Goal: Task Accomplishment & Management: Complete application form

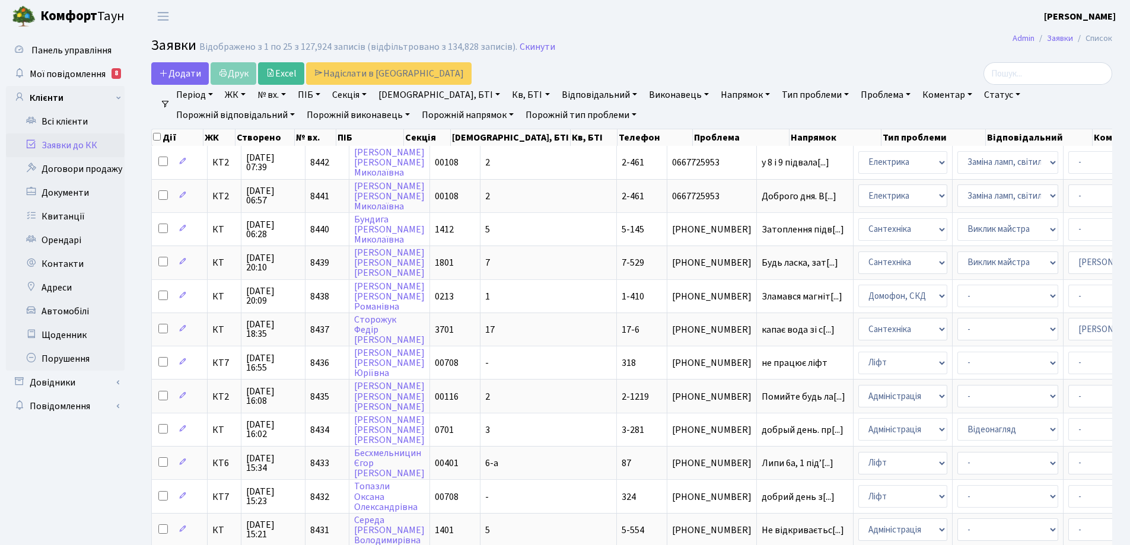
select select "25"
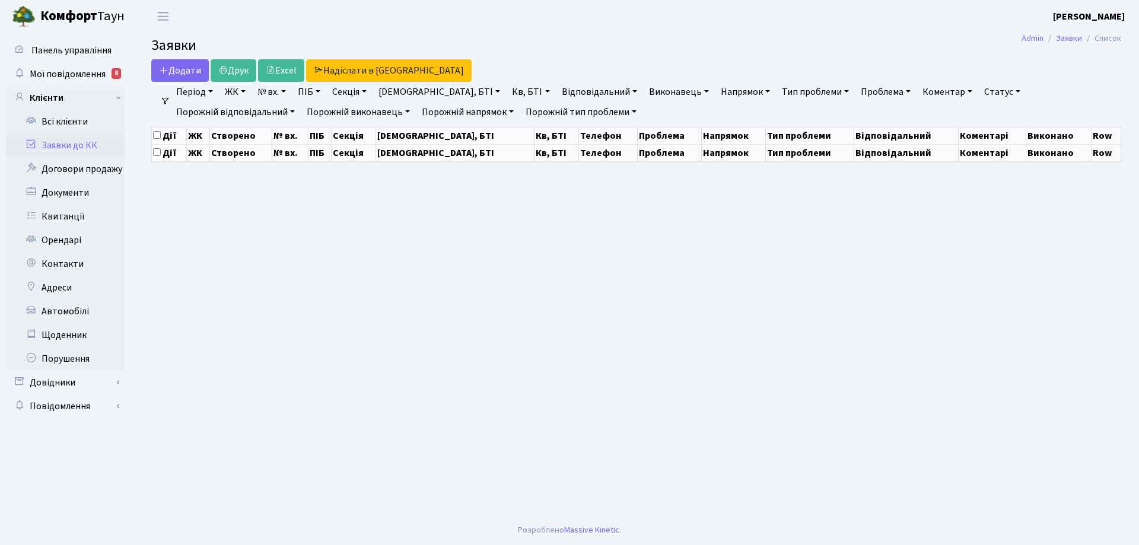
select select "25"
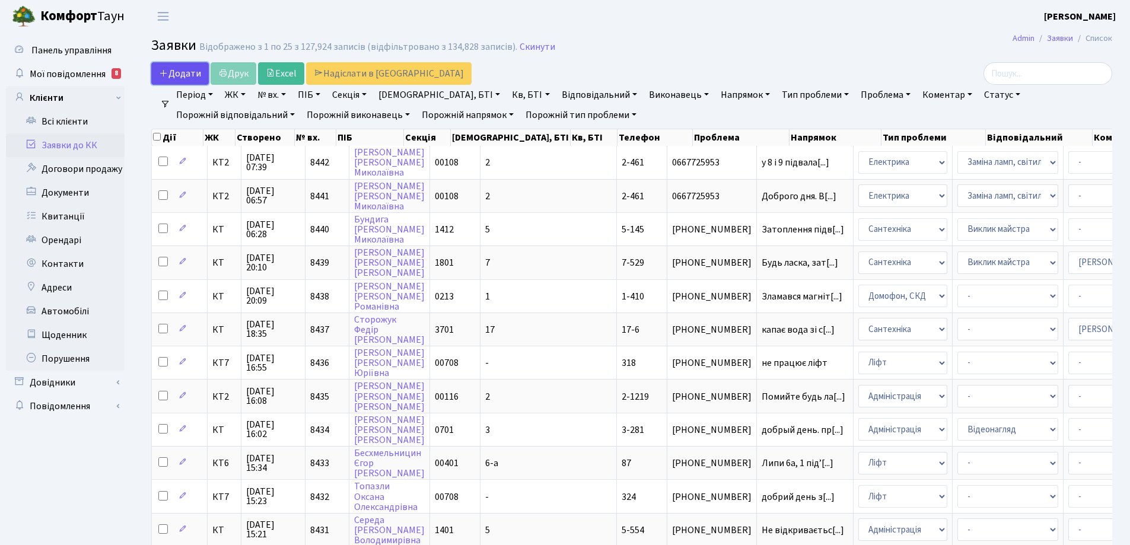
click at [184, 72] on span "Додати" at bounding box center [180, 73] width 42 height 13
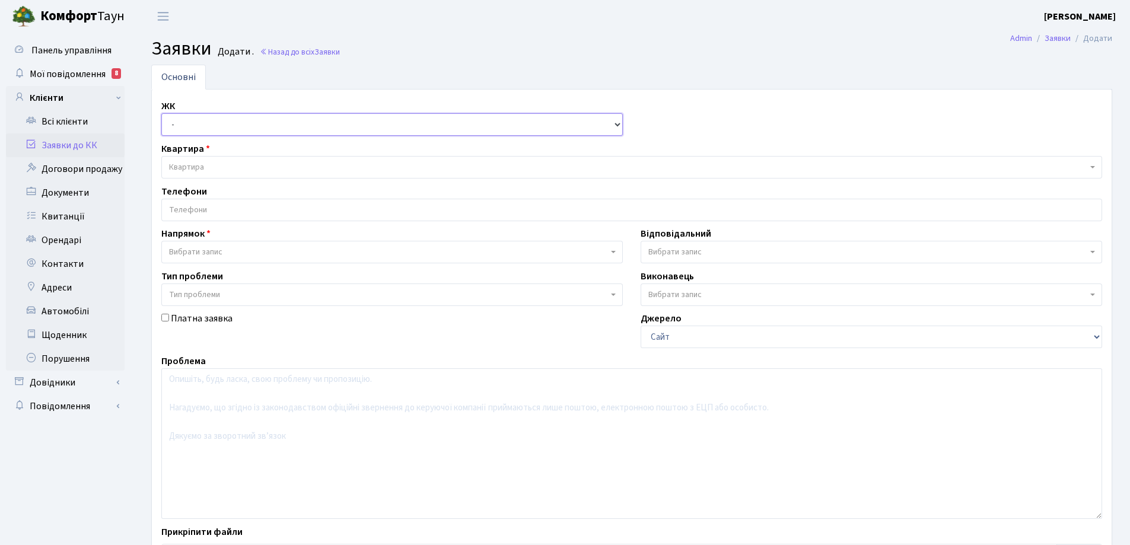
click at [617, 125] on select "- КТ, вул. Регенераторна, 4 КТ2, просп. [STREET_ADDRESS] [STREET_ADDRESS] [PERS…" at bounding box center [391, 124] width 461 height 23
select select "271"
click at [161, 113] on select "- КТ, вул. Регенераторна, 4 КТ2, просп. [STREET_ADDRESS] [STREET_ADDRESS] [PERS…" at bounding box center [391, 124] width 461 height 23
select select
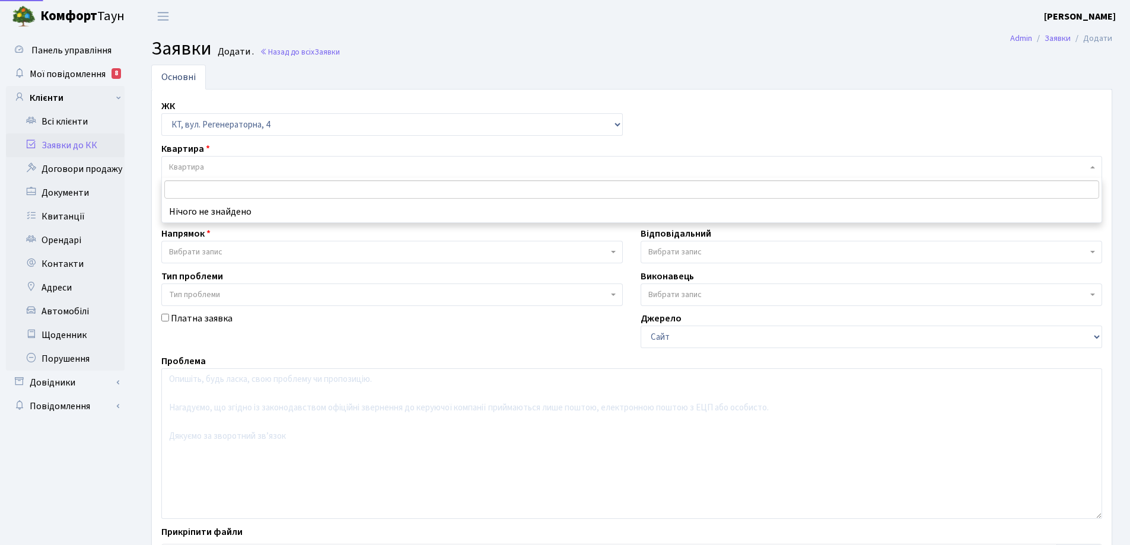
click at [203, 171] on span "Квартира" at bounding box center [186, 167] width 35 height 12
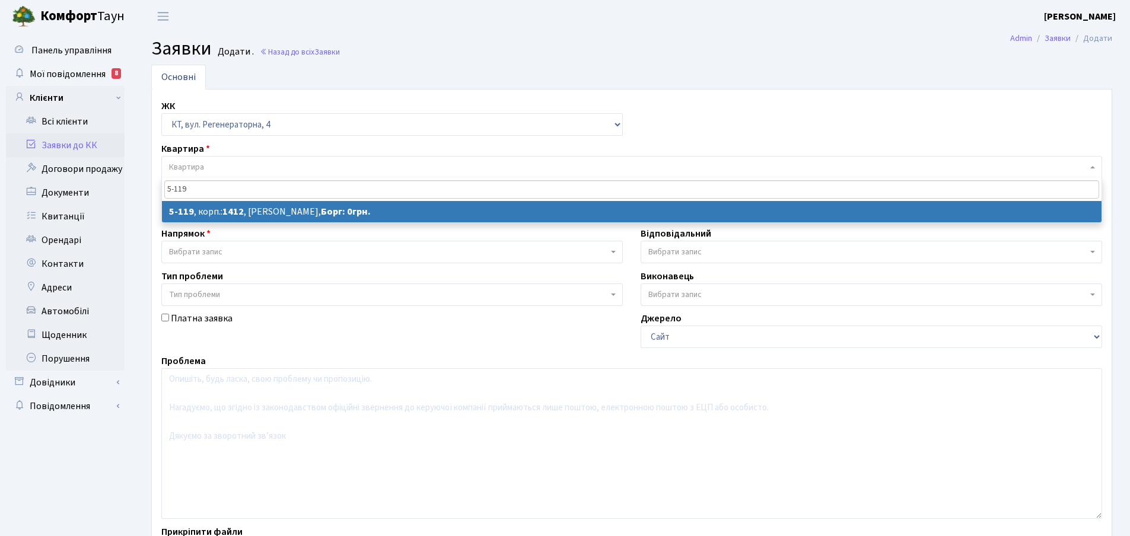
type input "5-119"
select select
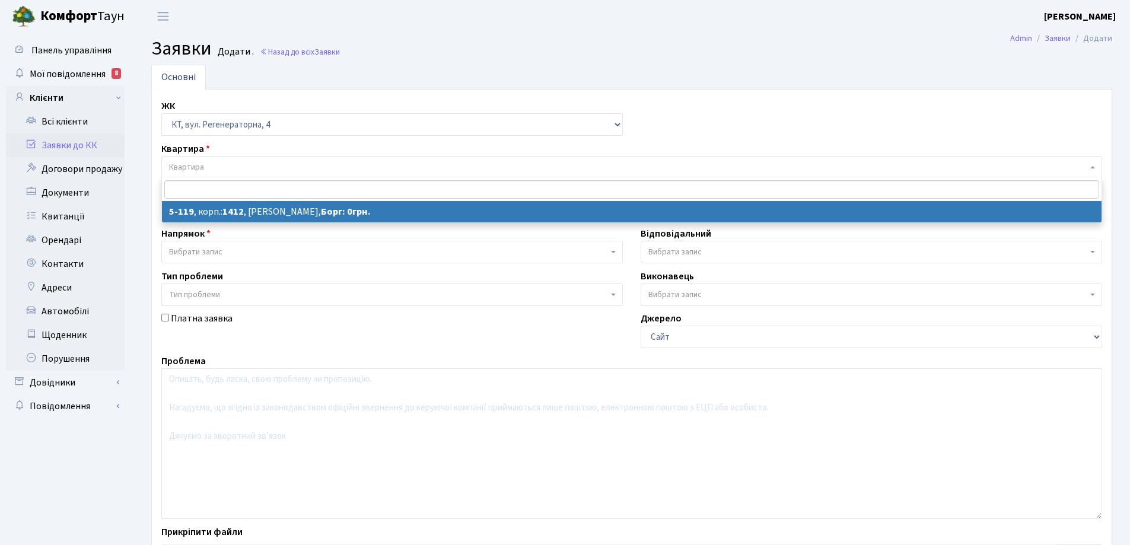
select select "2379"
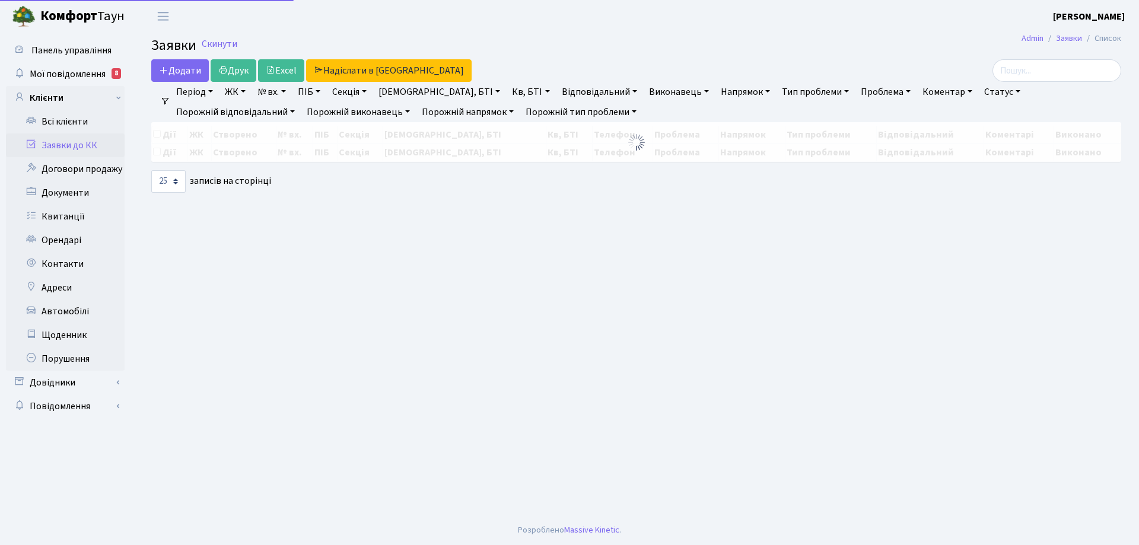
select select "25"
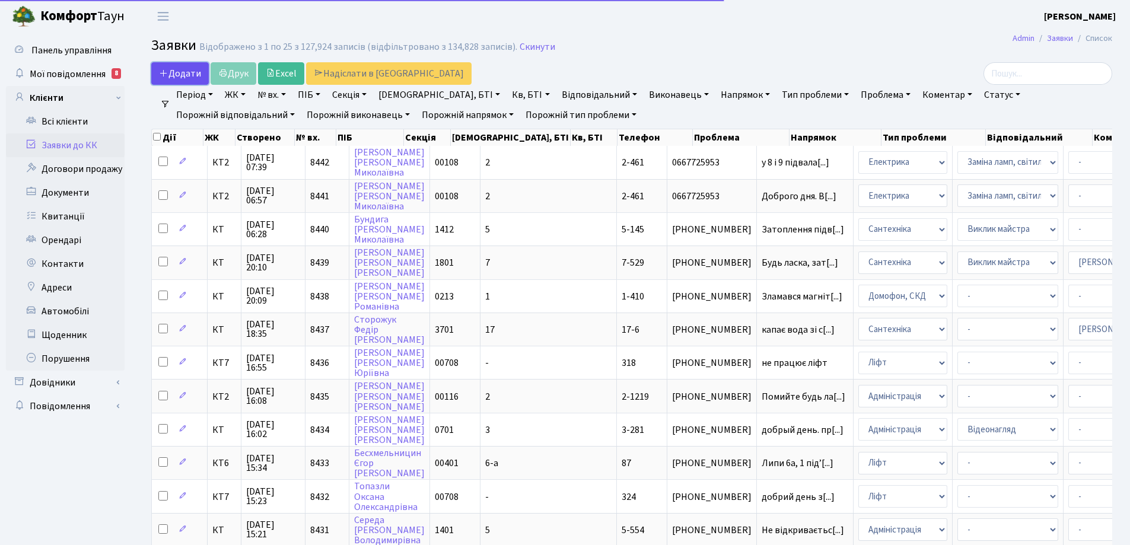
click at [191, 72] on span "Додати" at bounding box center [180, 73] width 42 height 13
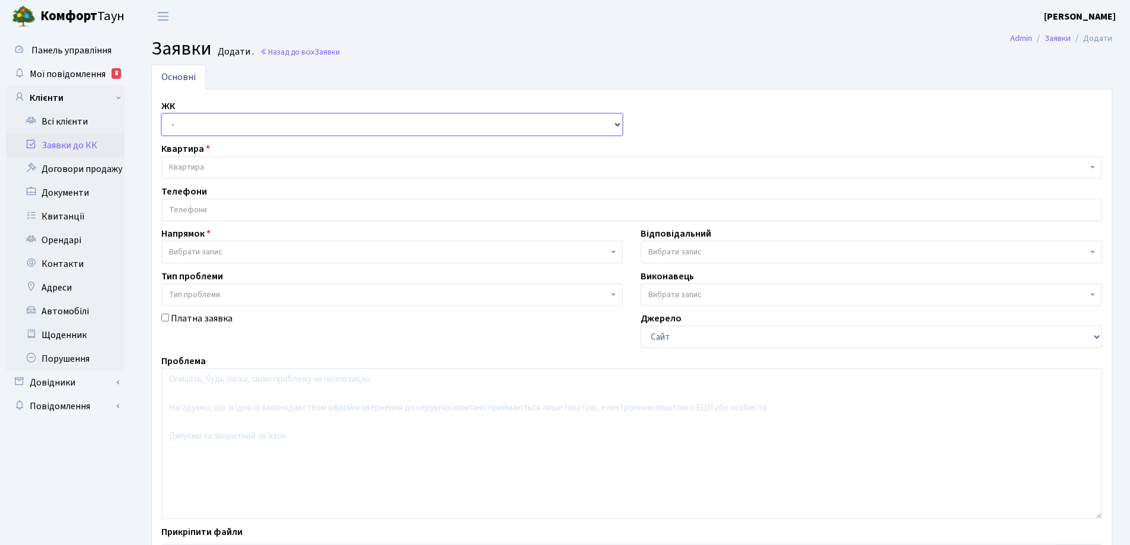
click at [617, 127] on select "- КТ, вул. Регенераторна, 4 КТ2, просп. [STREET_ADDRESS] [STREET_ADDRESS] [PERS…" at bounding box center [391, 124] width 461 height 23
select select "271"
click at [161, 113] on select "- КТ, вул. Регенераторна, 4 КТ2, просп. Соборності, 17 КТ3, вул. Березнева, 16 …" at bounding box center [391, 124] width 461 height 23
select select
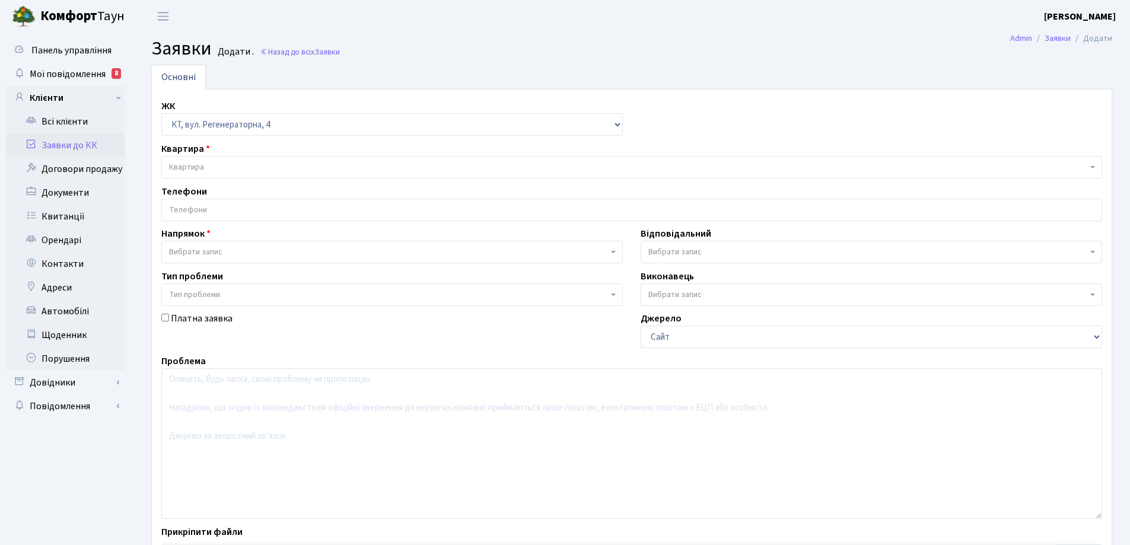
click at [218, 160] on span "Квартира" at bounding box center [631, 167] width 941 height 23
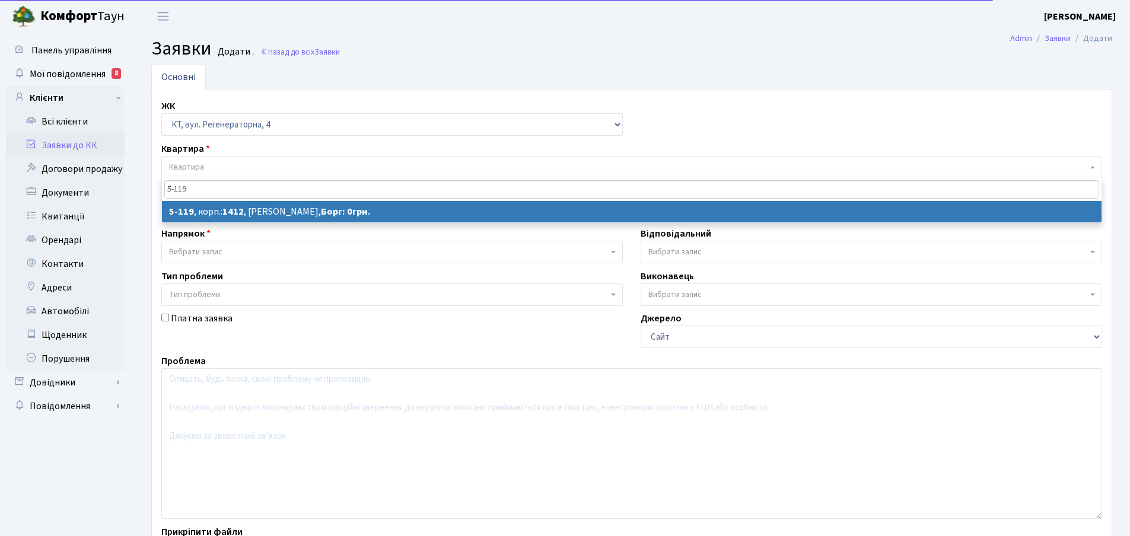
type input "5-119"
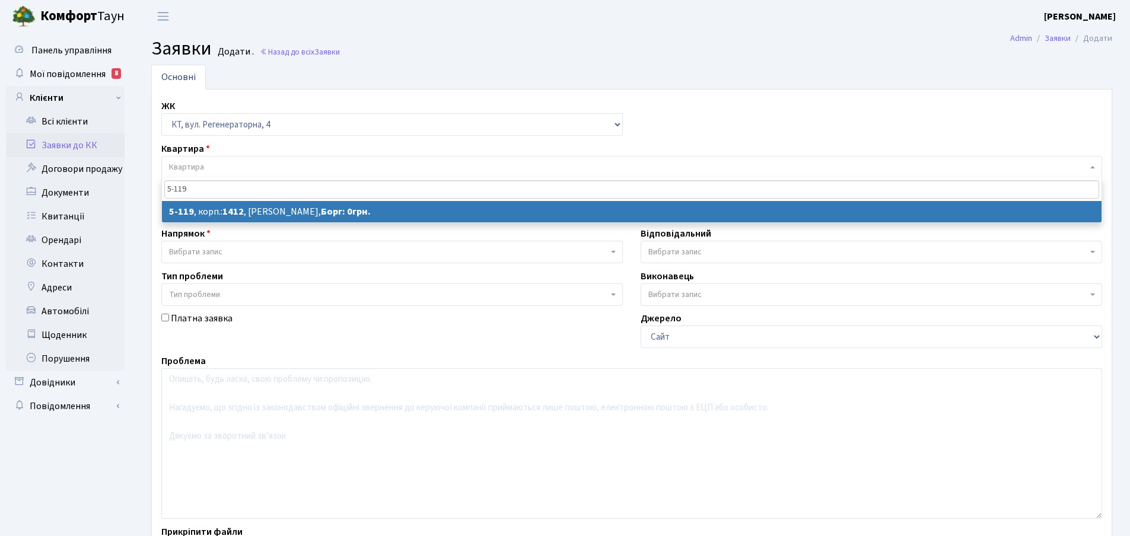
select select
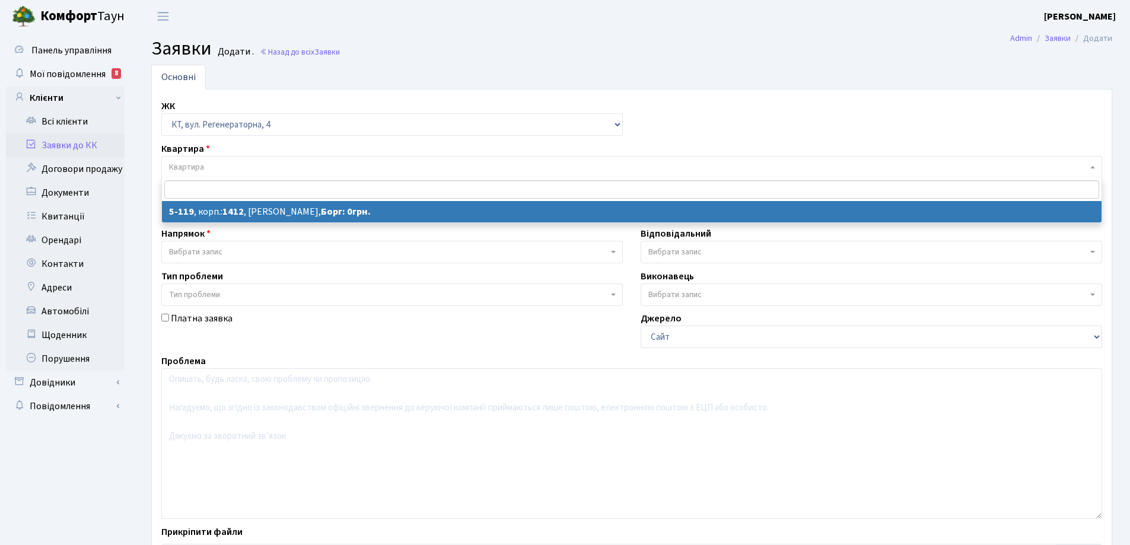
select select "2379"
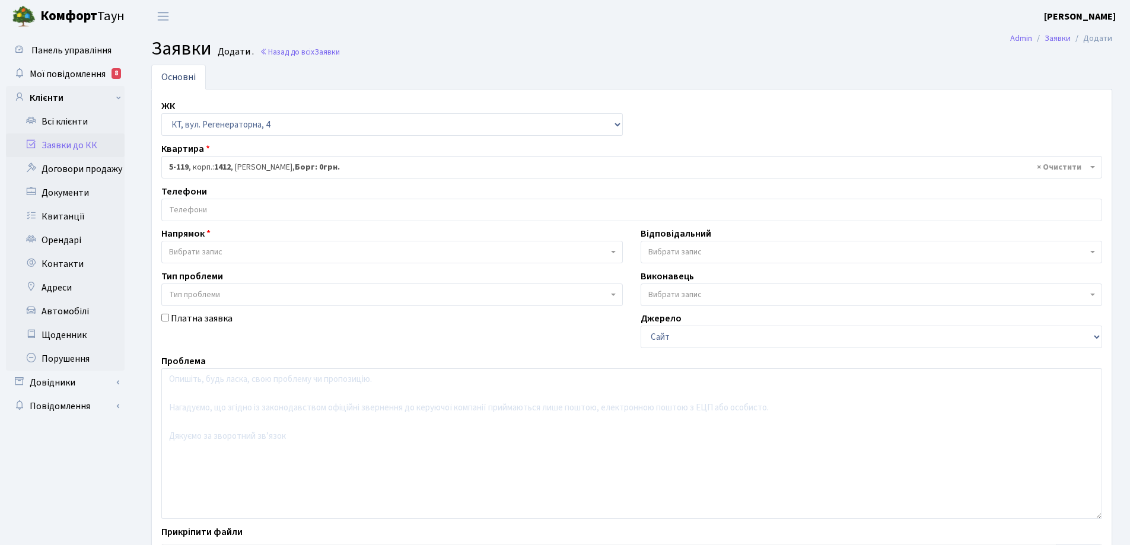
click at [227, 202] on input "search" at bounding box center [631, 209] width 939 height 21
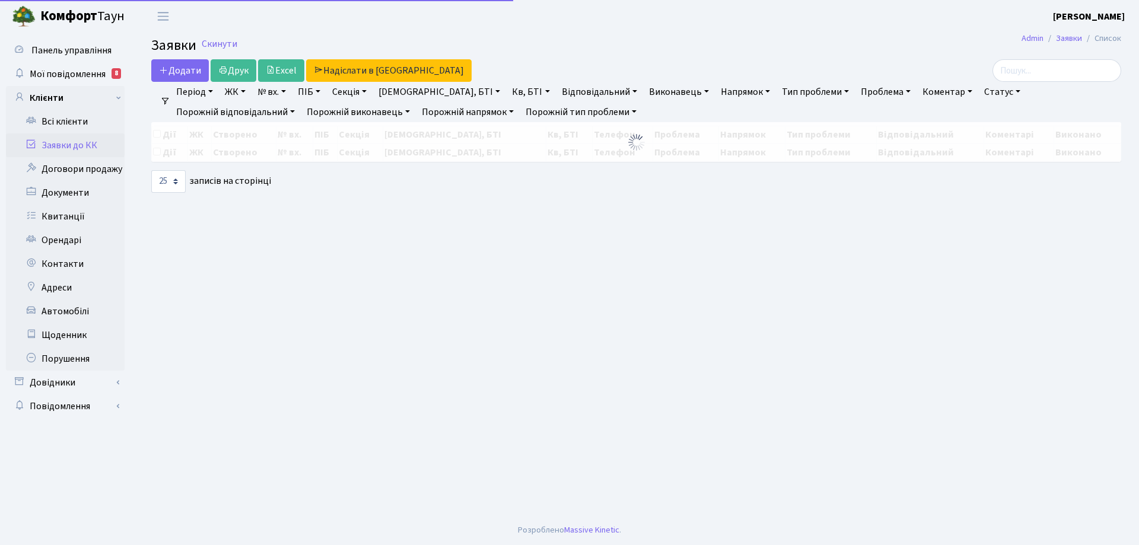
select select "25"
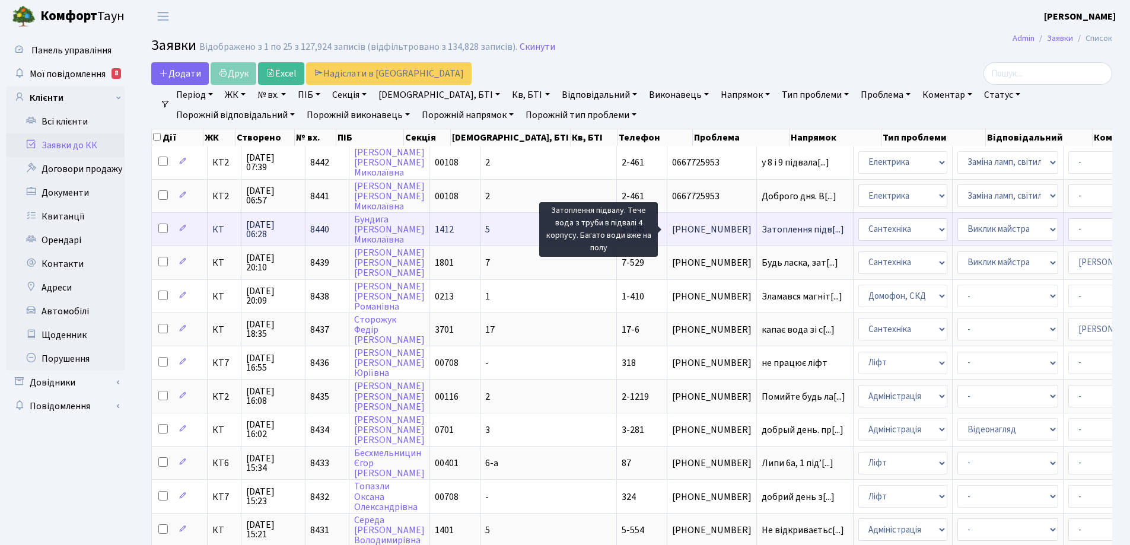
click at [761, 230] on span "Затоплення підв[...]" at bounding box center [802, 229] width 82 height 13
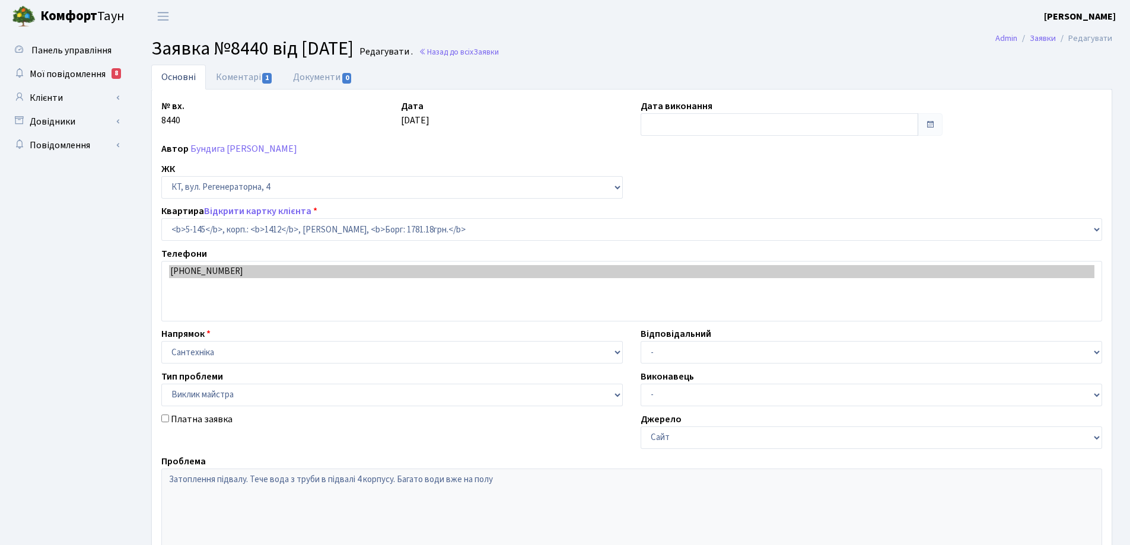
select select "2405"
select select "29"
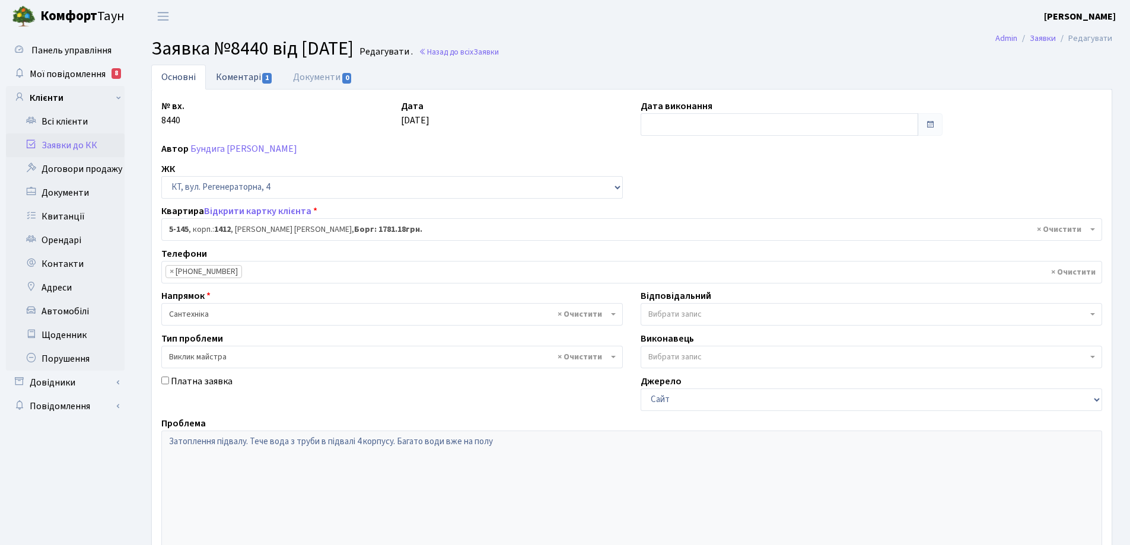
click at [251, 75] on link "Коментарі 1" at bounding box center [244, 77] width 77 height 24
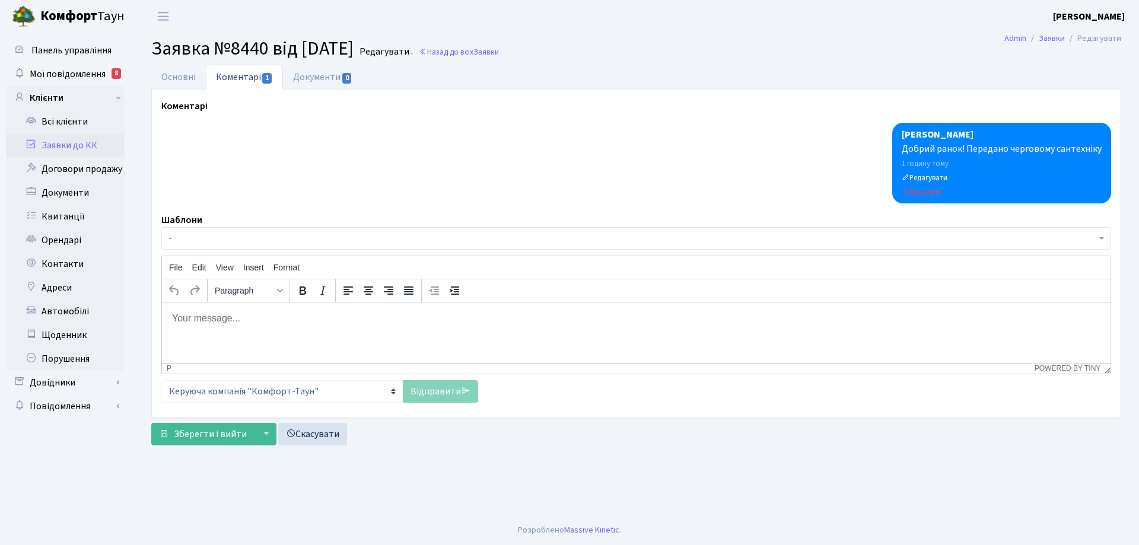
click at [228, 322] on body "Rich Text Area. Press ALT-0 for help." at bounding box center [635, 317] width 929 height 13
click at [430, 315] on p "Перекрито ГВП по стояку, черговим сантехніком,причина зясовується" at bounding box center [635, 317] width 929 height 13
click at [426, 317] on p "Перекрито ГВП по стояку, черговим сантехніком,причина зясовується" at bounding box center [635, 317] width 929 height 13
click at [487, 319] on p "Перекрито ГВП по стояку, черговим сантехніком,причину зясовується" at bounding box center [635, 317] width 929 height 13
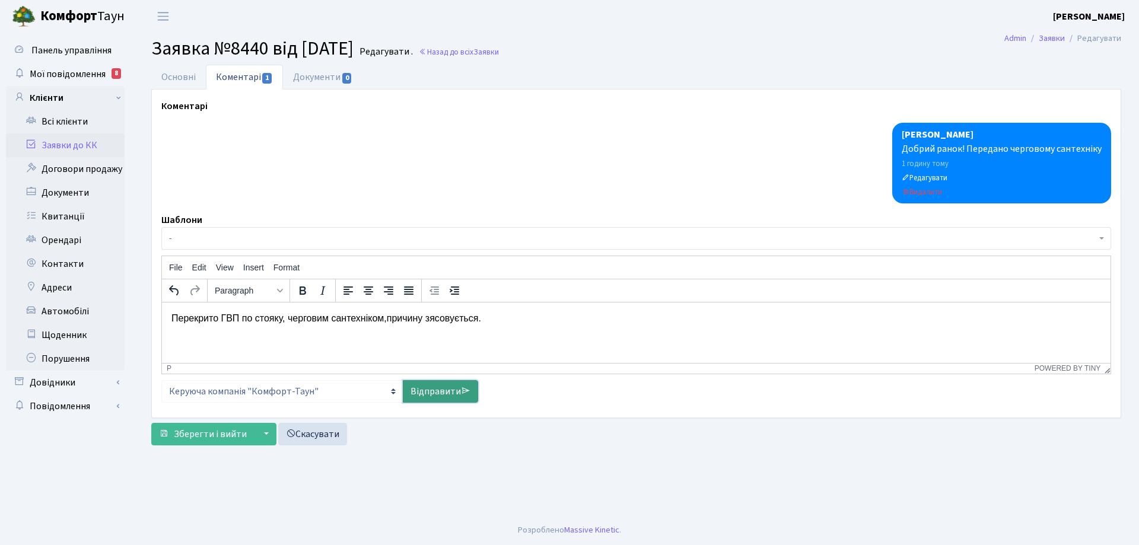
click at [437, 390] on link "Відправити" at bounding box center [440, 391] width 75 height 23
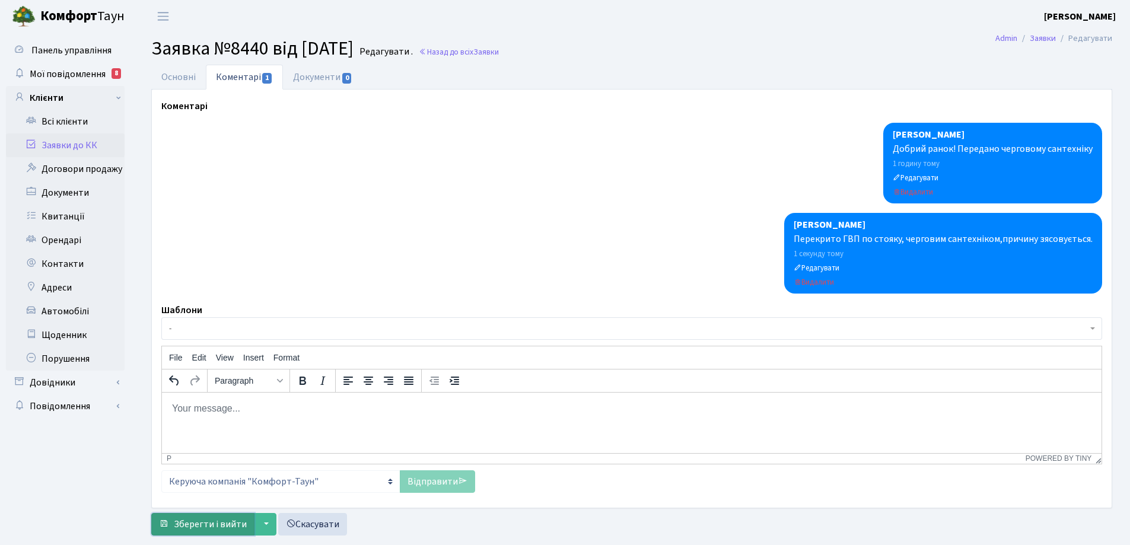
click at [227, 517] on button "Зберегти і вийти" at bounding box center [202, 524] width 103 height 23
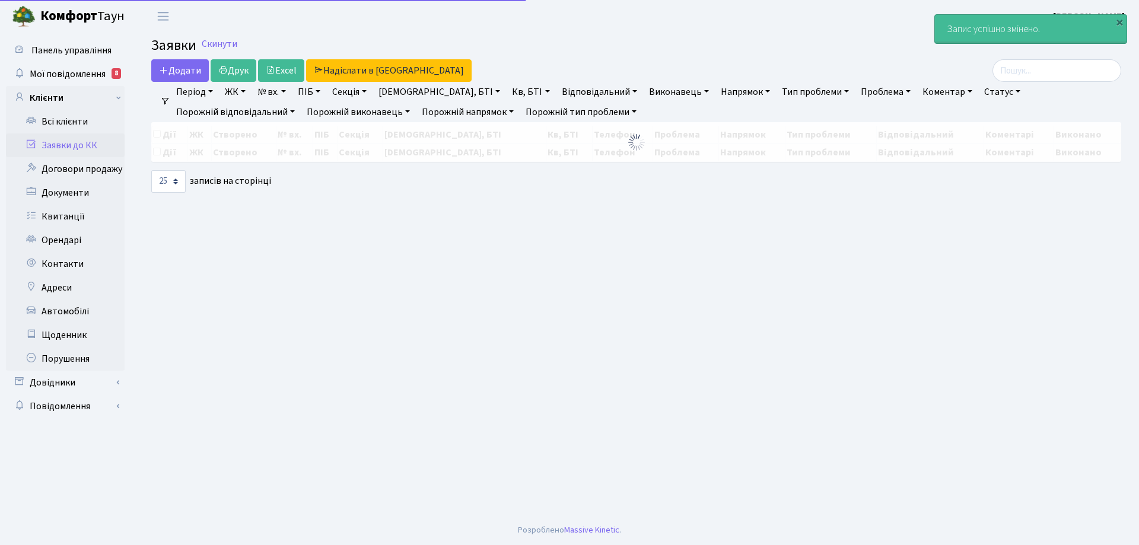
select select "25"
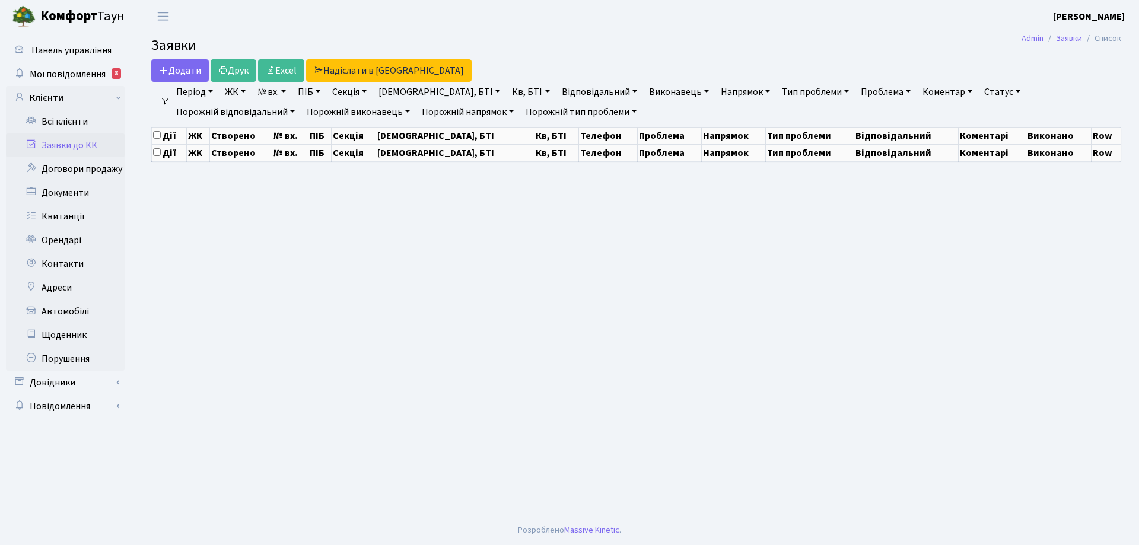
select select "25"
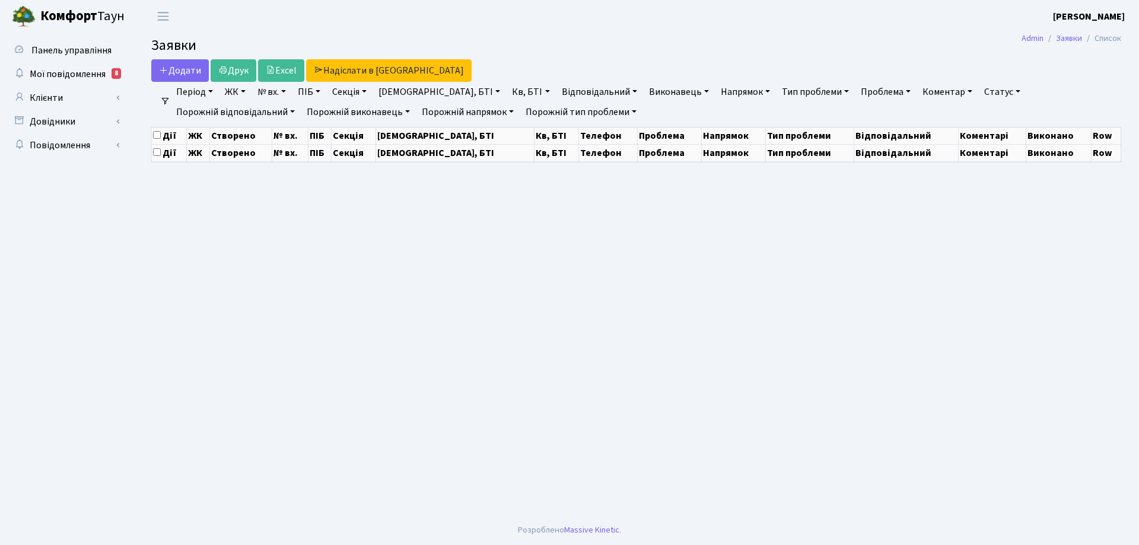
select select "25"
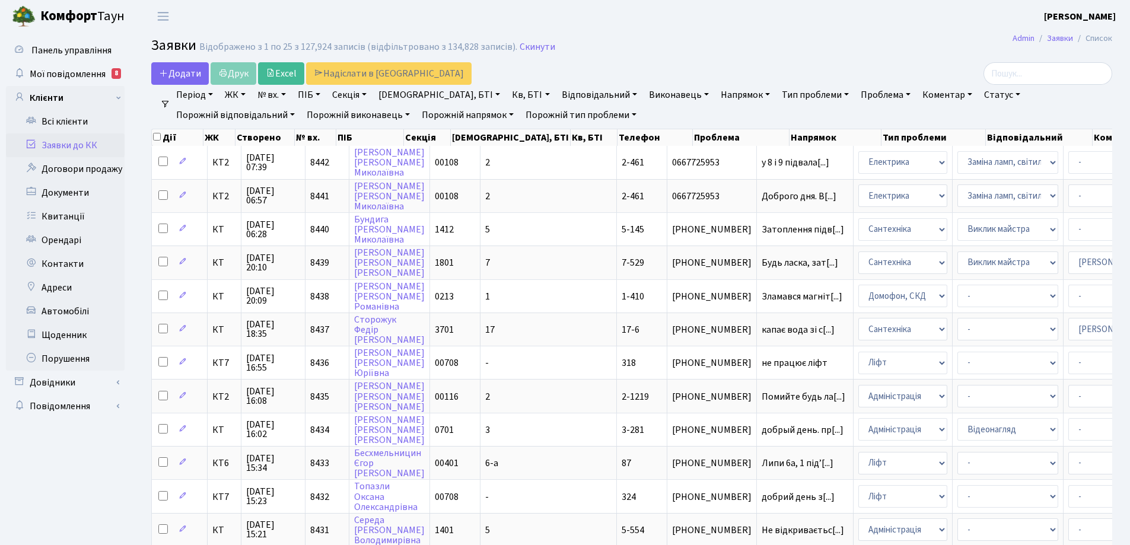
click at [299, 105] on link "Порожній відповідальний" at bounding box center [235, 115] width 128 height 20
click at [1021, 74] on input "search" at bounding box center [1047, 73] width 129 height 23
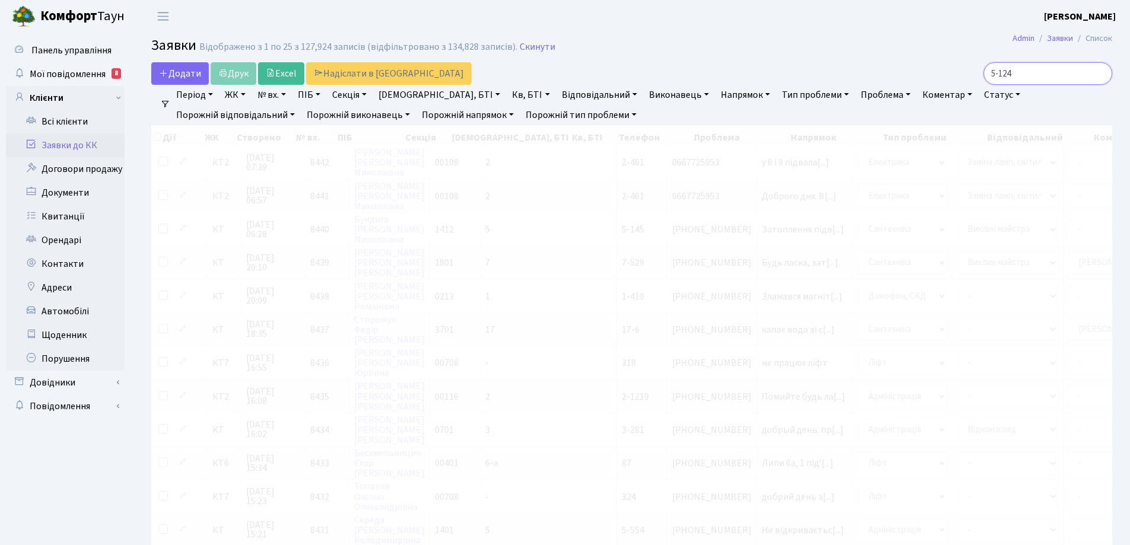
type input "5-124"
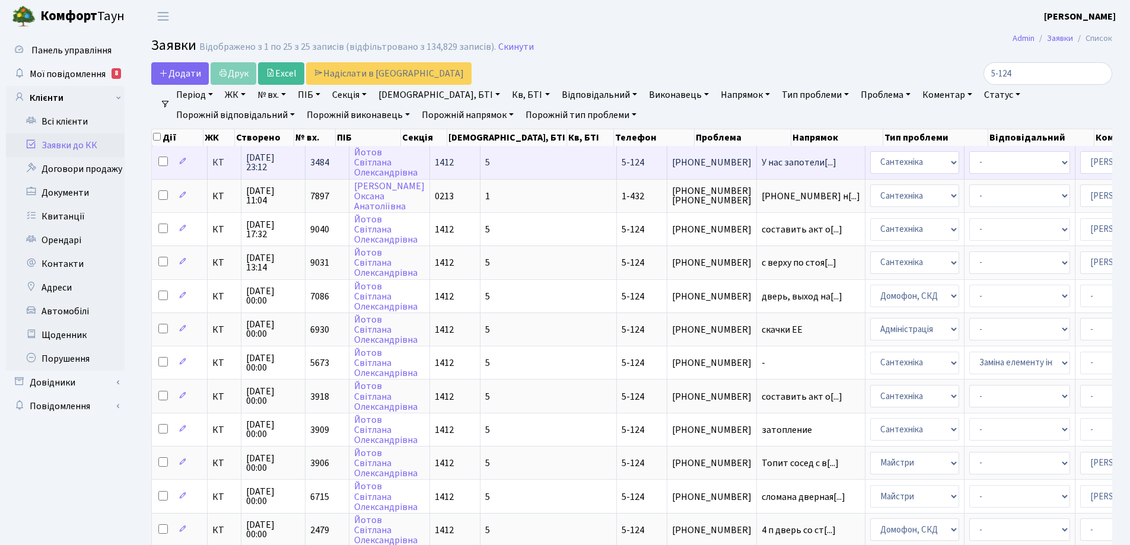
click at [667, 170] on td "[PHONE_NUMBER]" at bounding box center [712, 162] width 90 height 33
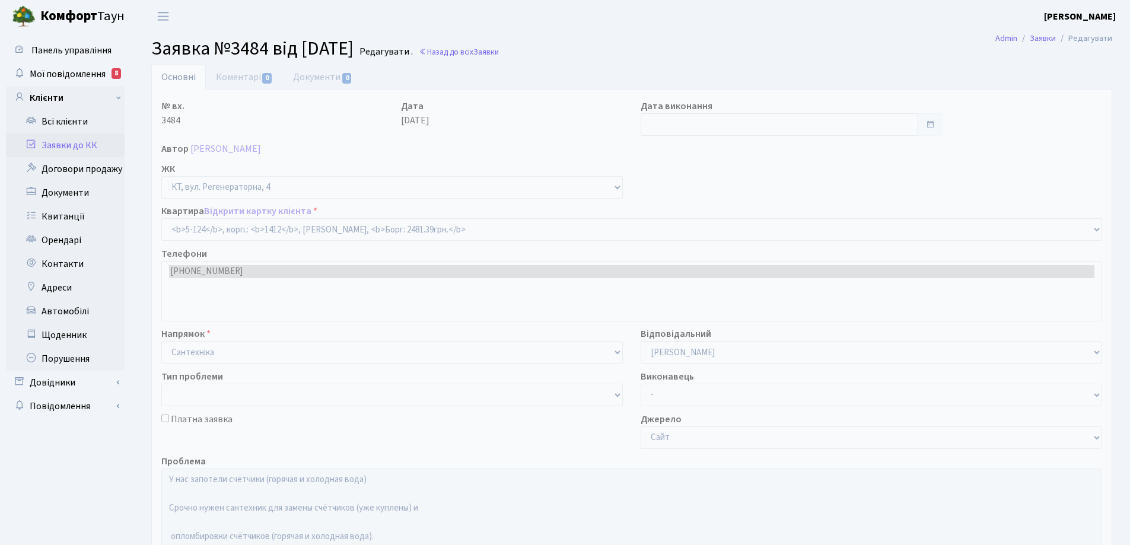
select select "2384"
type input "[DATE]"
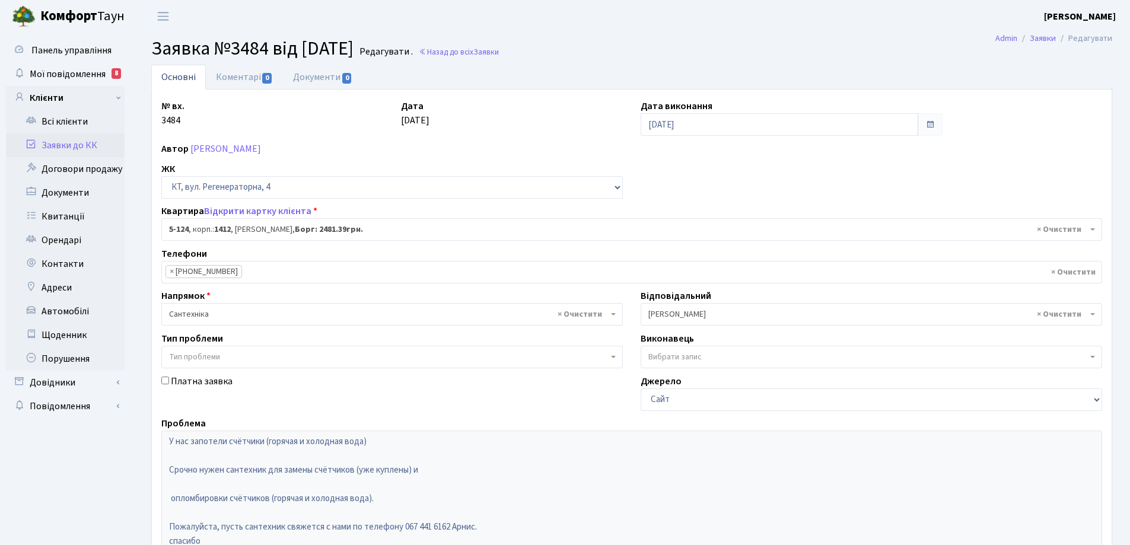
click at [204, 272] on li "× +380 67 441 6162" at bounding box center [203, 271] width 77 height 13
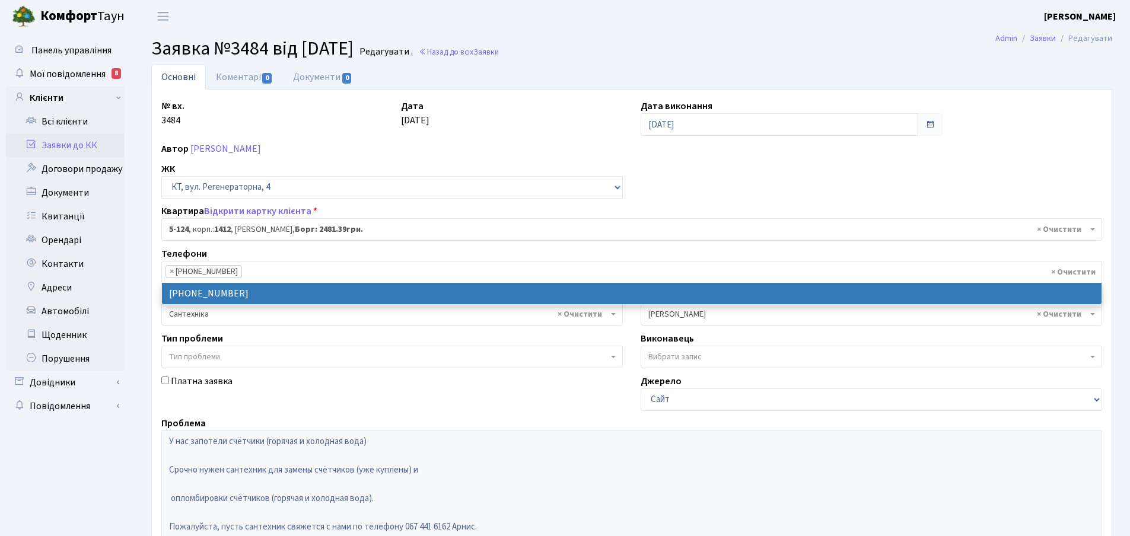
click at [204, 272] on li "× +380 67 441 6162" at bounding box center [203, 271] width 77 height 13
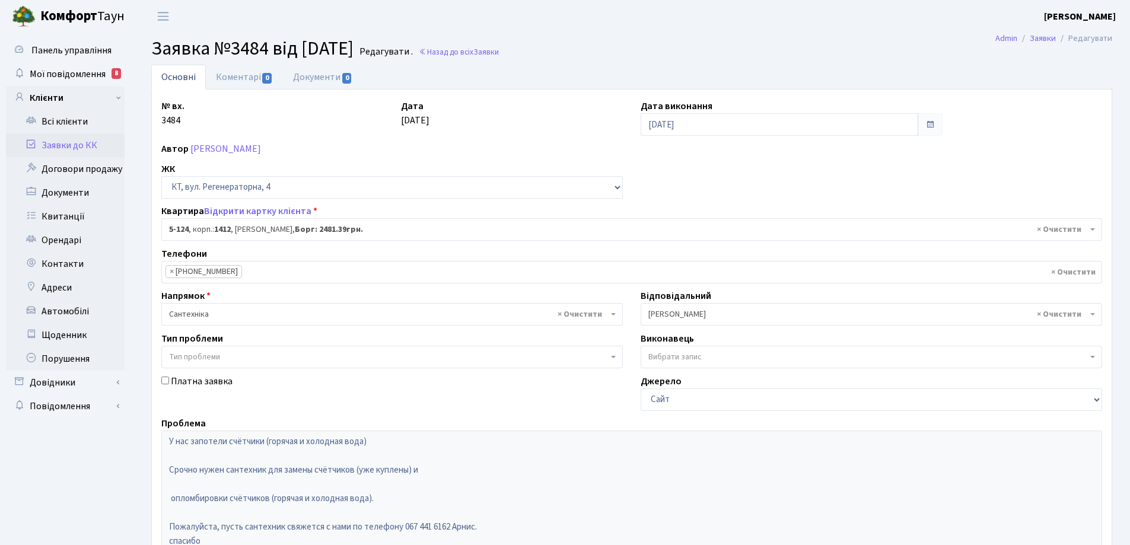
click at [83, 149] on link "Заявки до КК" at bounding box center [65, 145] width 119 height 24
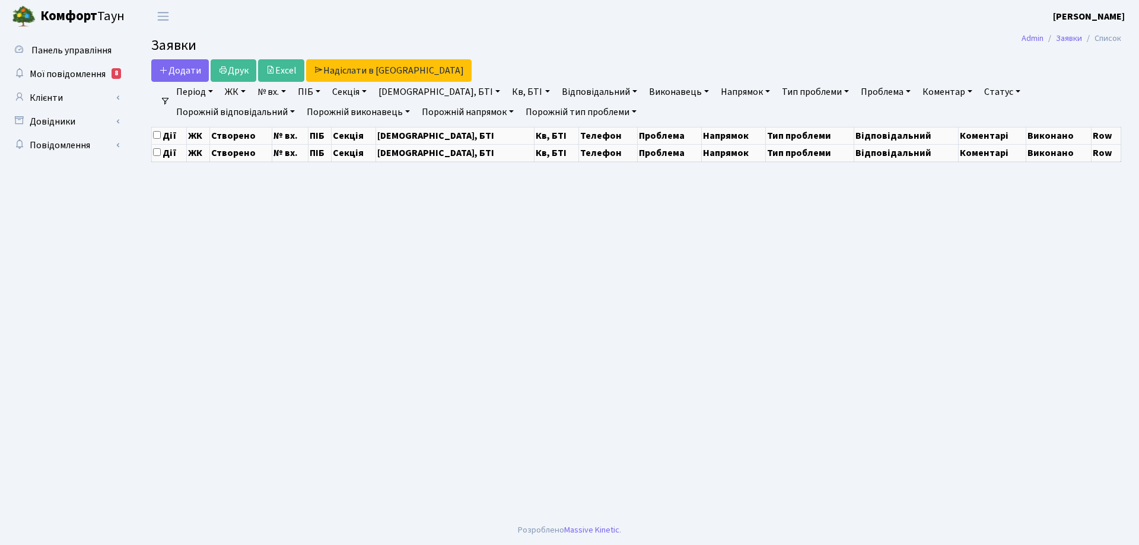
select select "25"
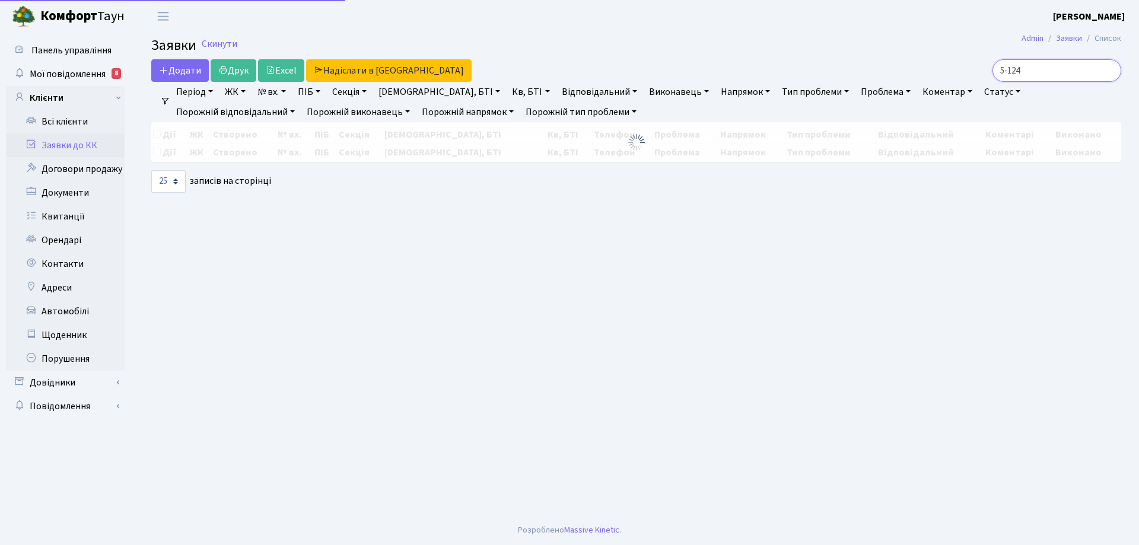
click at [1039, 69] on input "5-124" at bounding box center [1056, 70] width 129 height 23
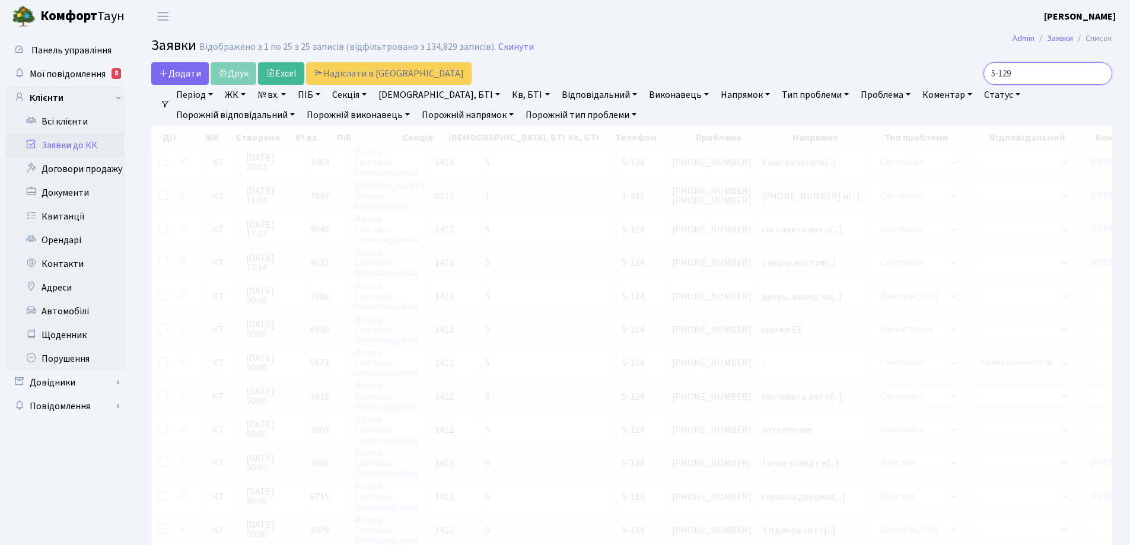
type input "5-129"
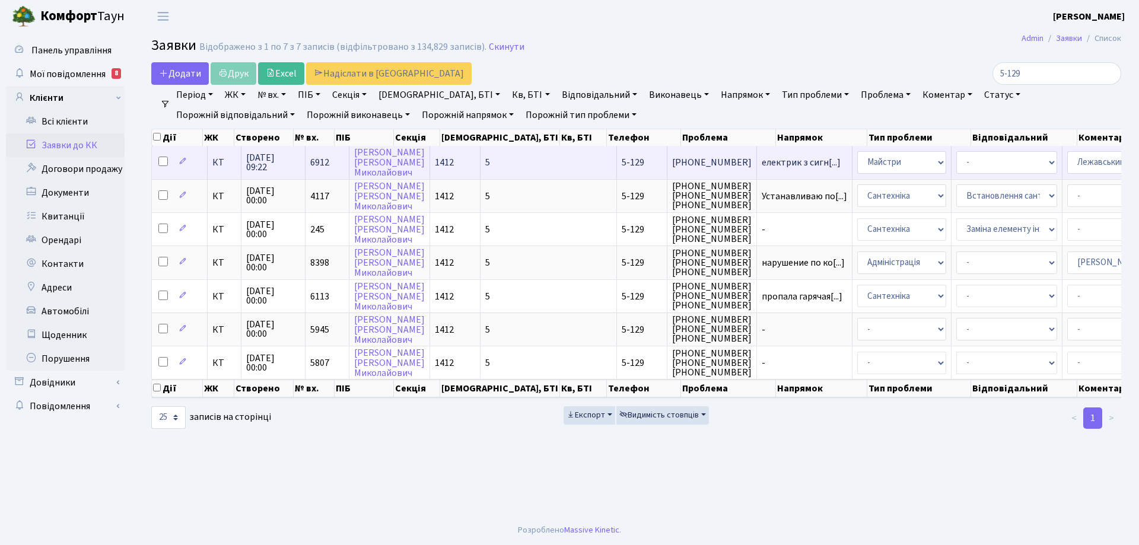
click at [212, 166] on span "КТ" at bounding box center [224, 162] width 24 height 9
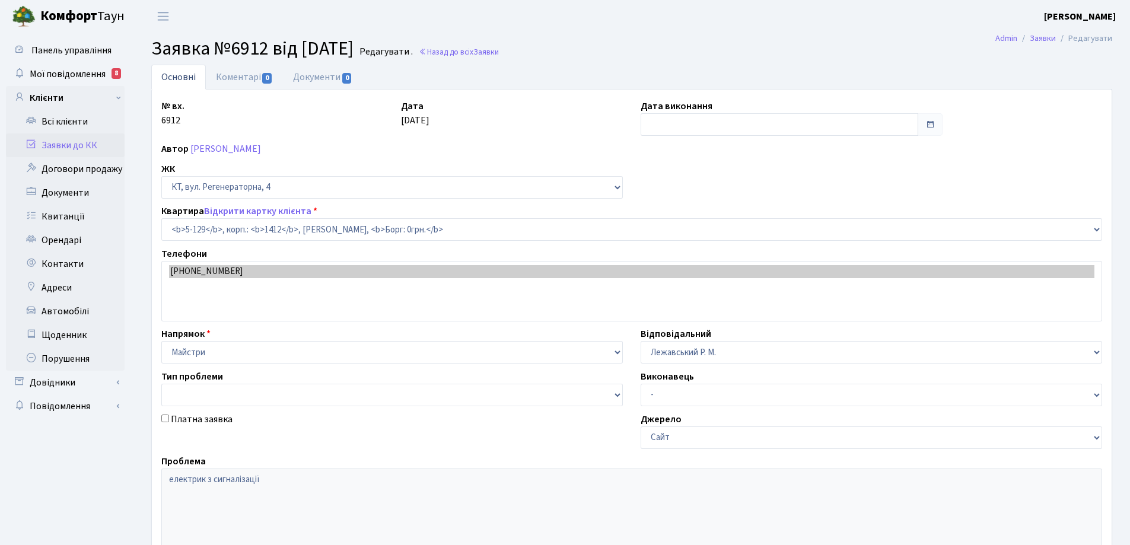
select select "2389"
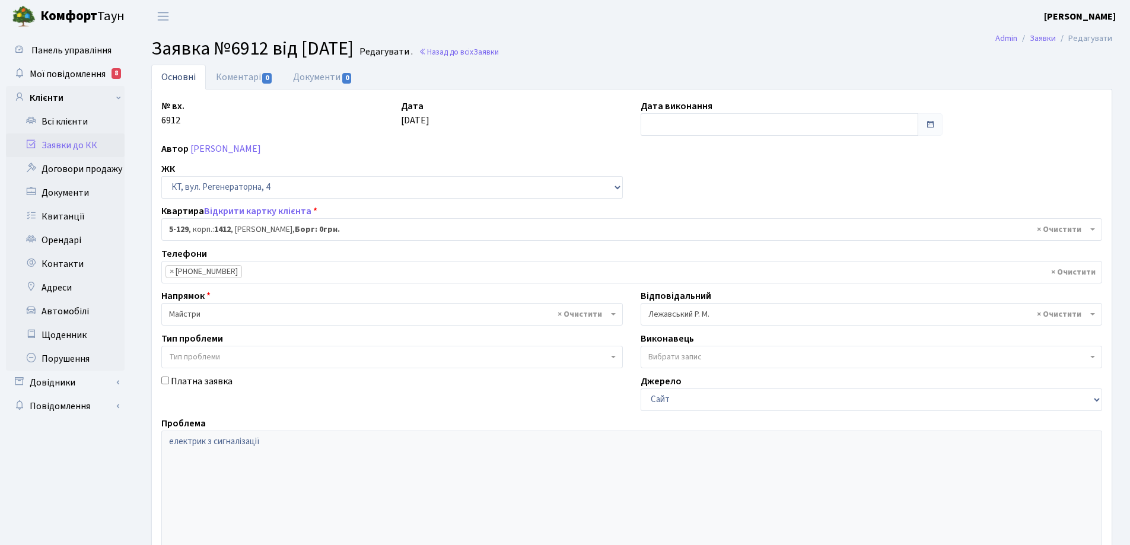
click at [206, 274] on li "× [PHONE_NUMBER]" at bounding box center [203, 271] width 77 height 13
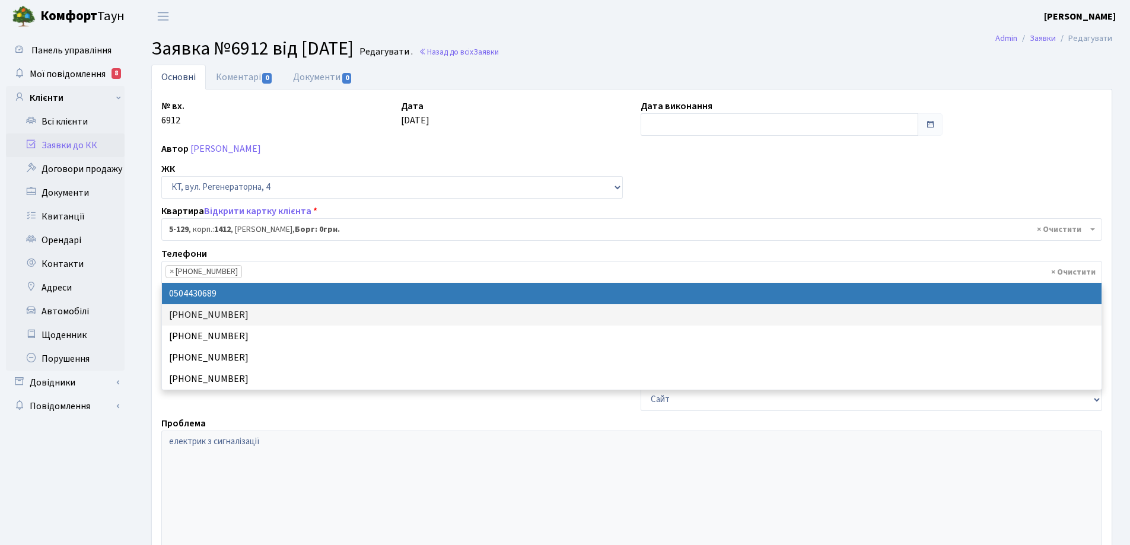
click at [73, 144] on link "Заявки до КК" at bounding box center [65, 145] width 119 height 24
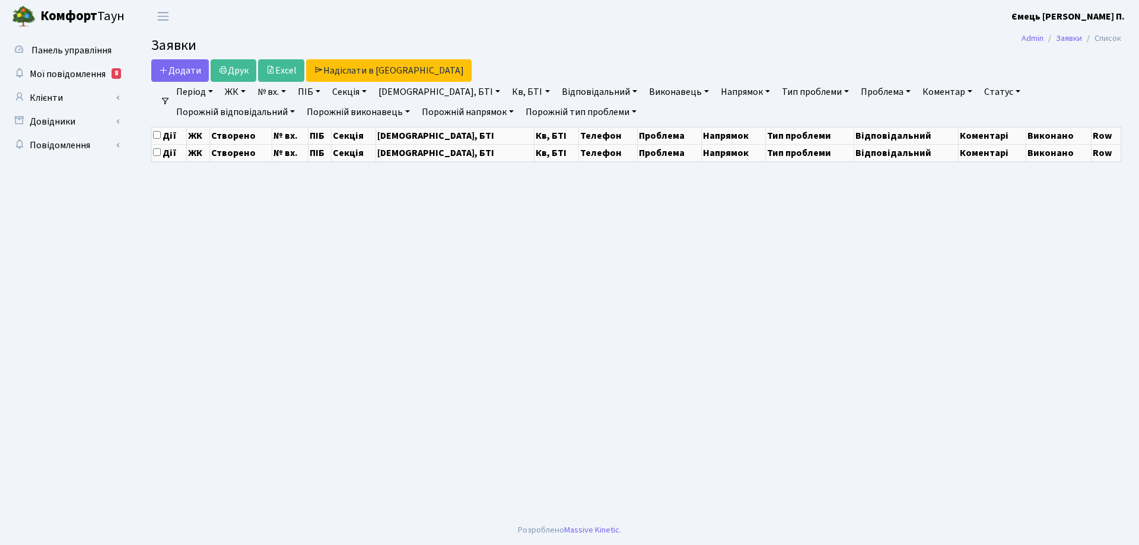
select select "25"
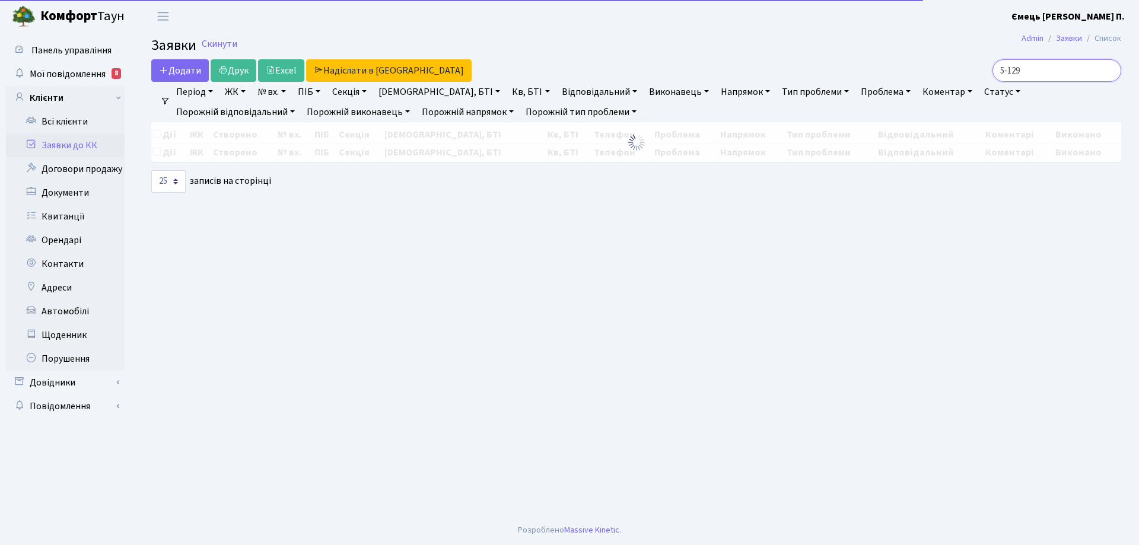
click at [1071, 76] on input "5-129" at bounding box center [1056, 70] width 129 height 23
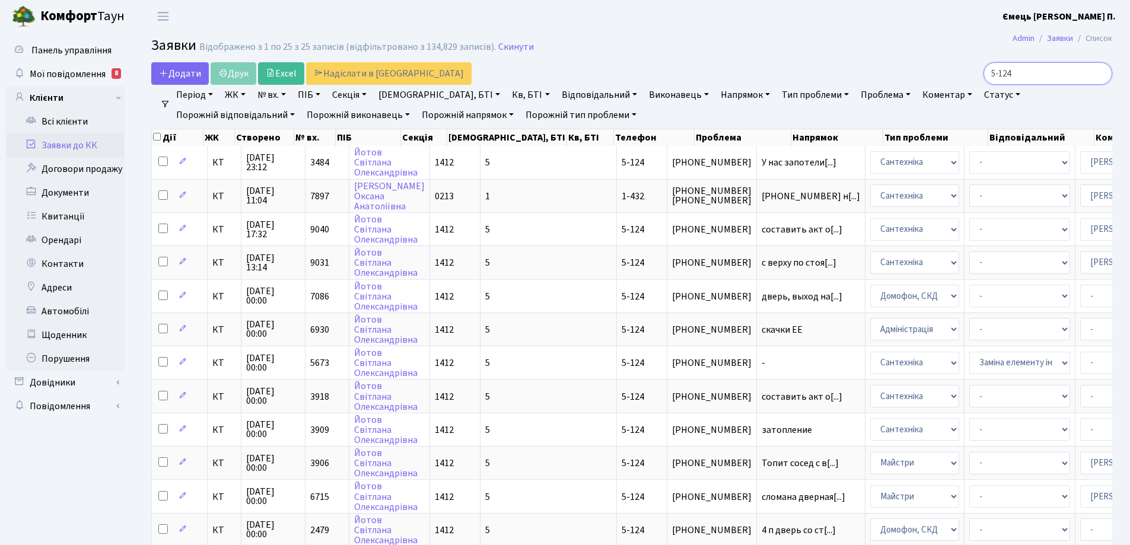
type input "5-124"
click at [71, 144] on link "Заявки до КК" at bounding box center [65, 145] width 119 height 24
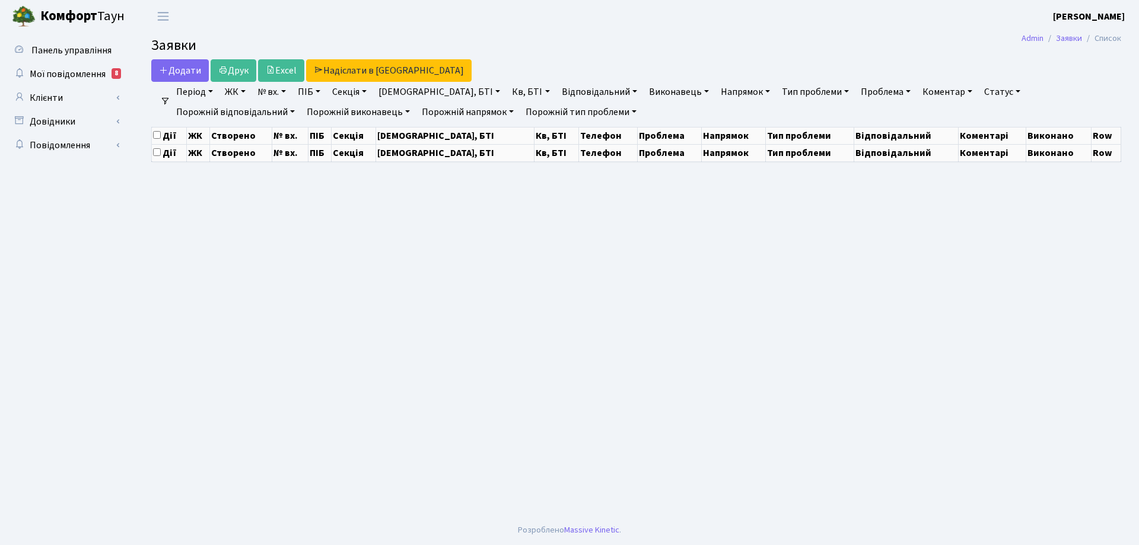
select select "25"
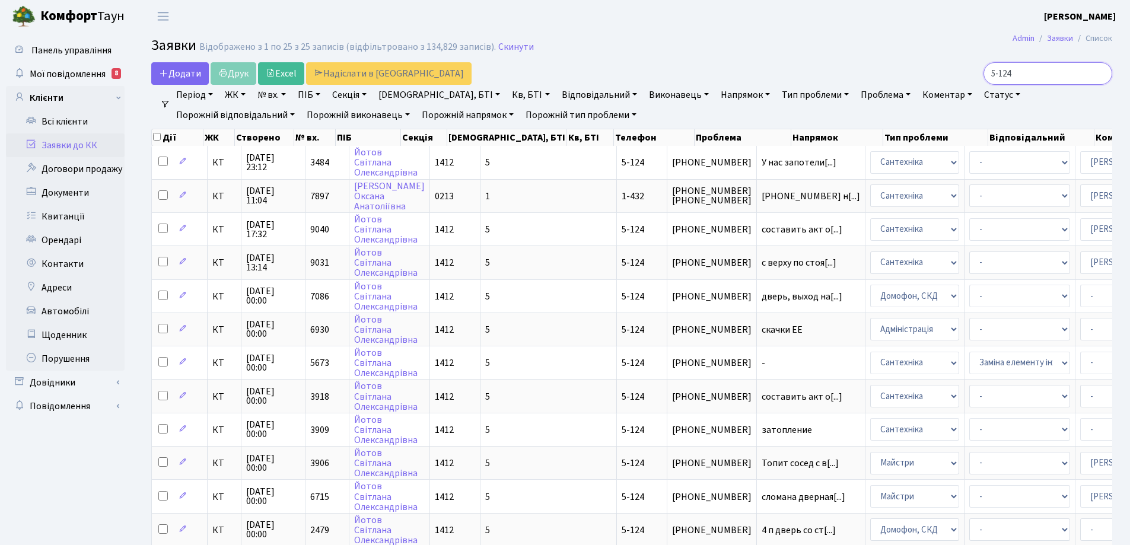
click at [1100, 75] on input "5-124" at bounding box center [1047, 73] width 129 height 23
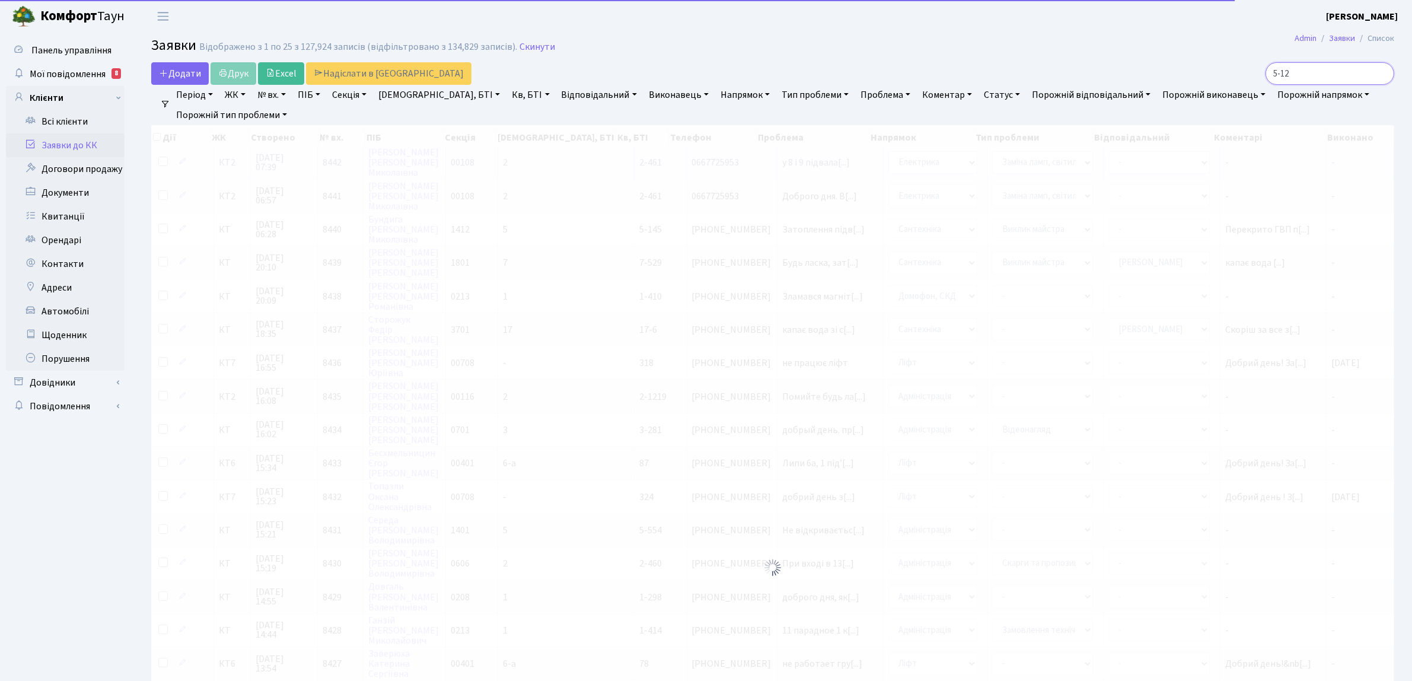
type input "5-124"
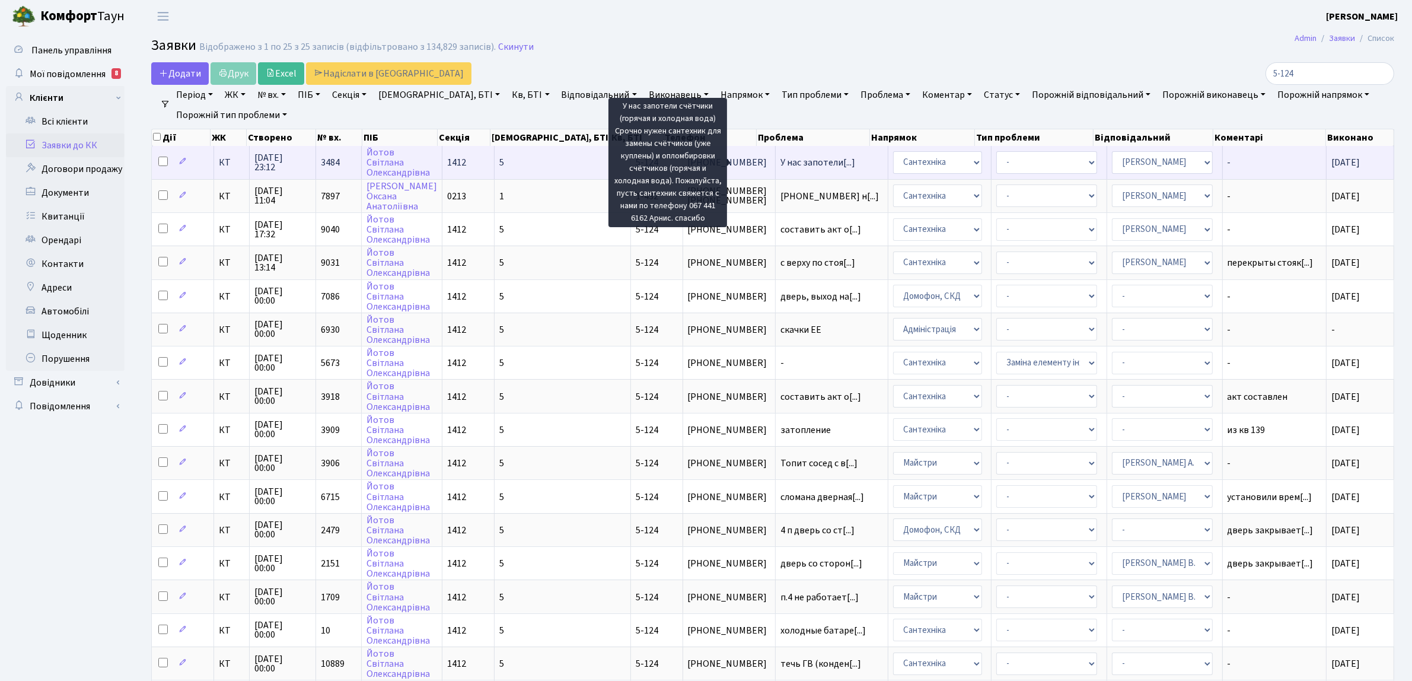
click at [804, 159] on span "У нас запотели[...]" at bounding box center [817, 162] width 75 height 13
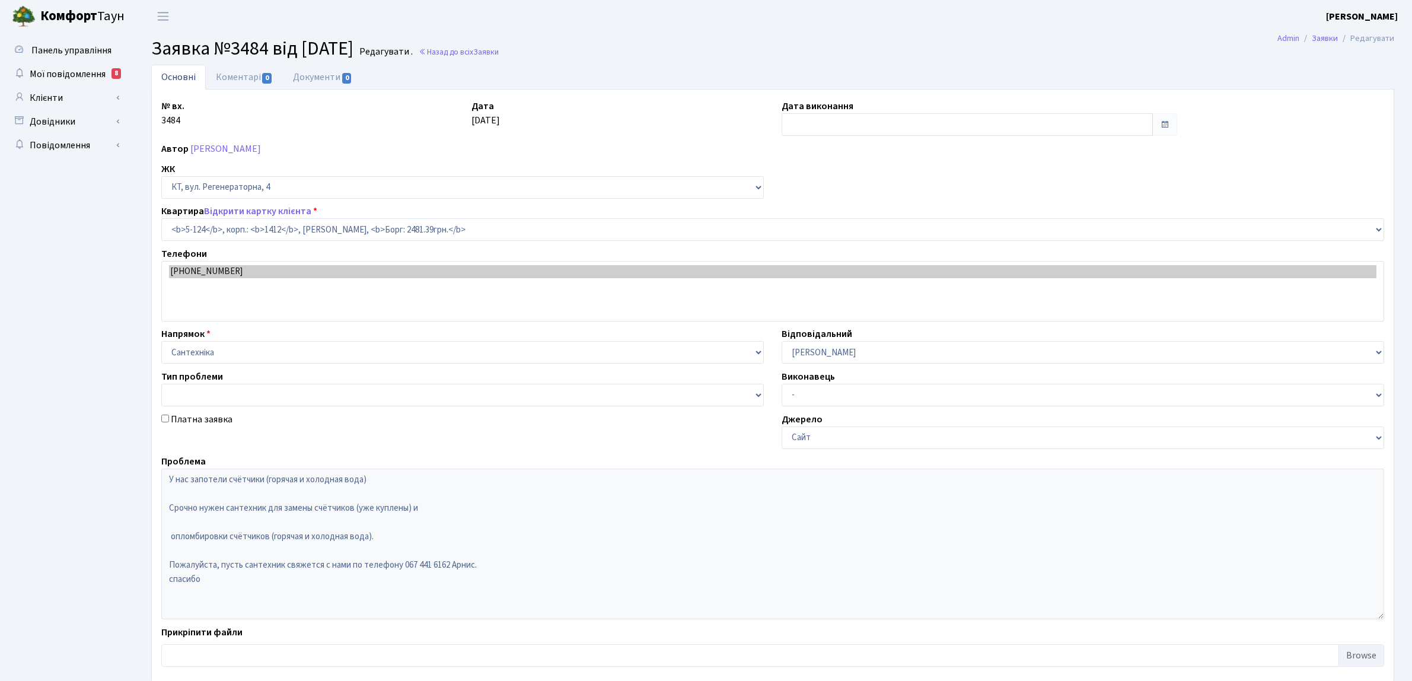
select select "2384"
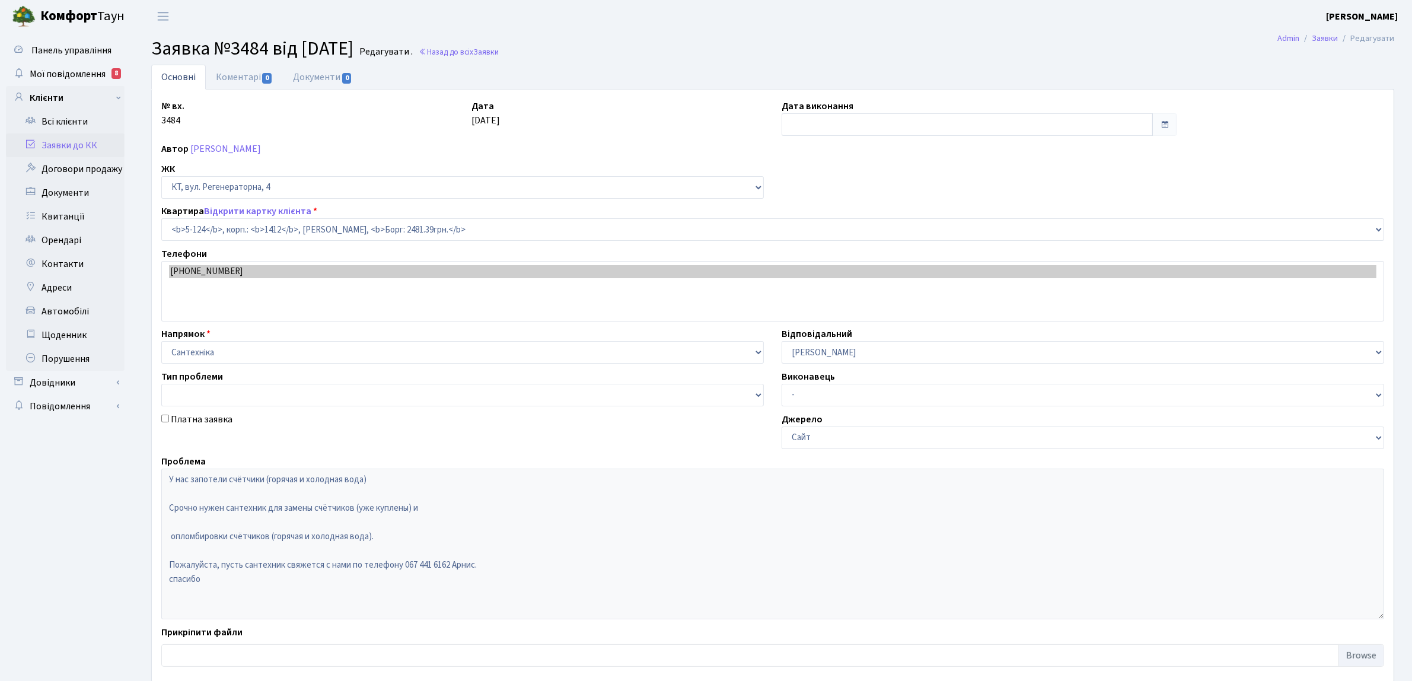
type input "[DATE]"
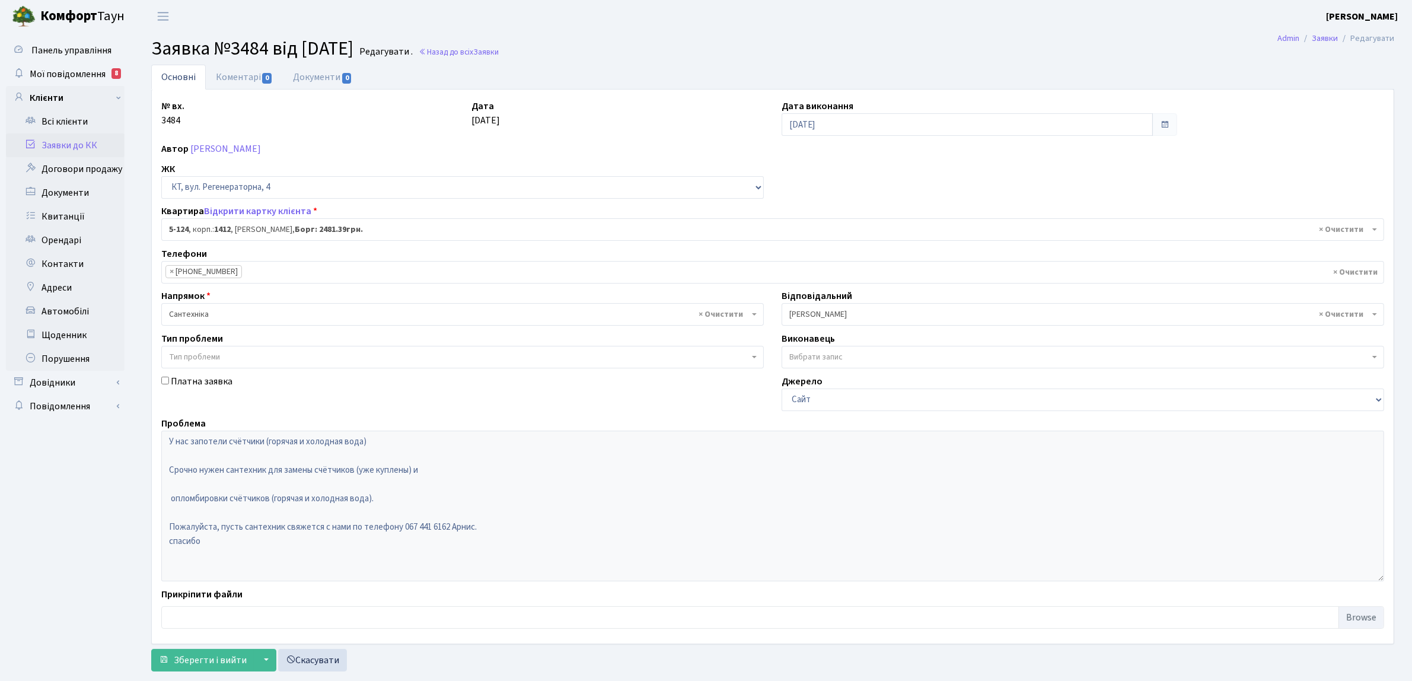
click at [107, 147] on link "Заявки до КК" at bounding box center [65, 145] width 119 height 24
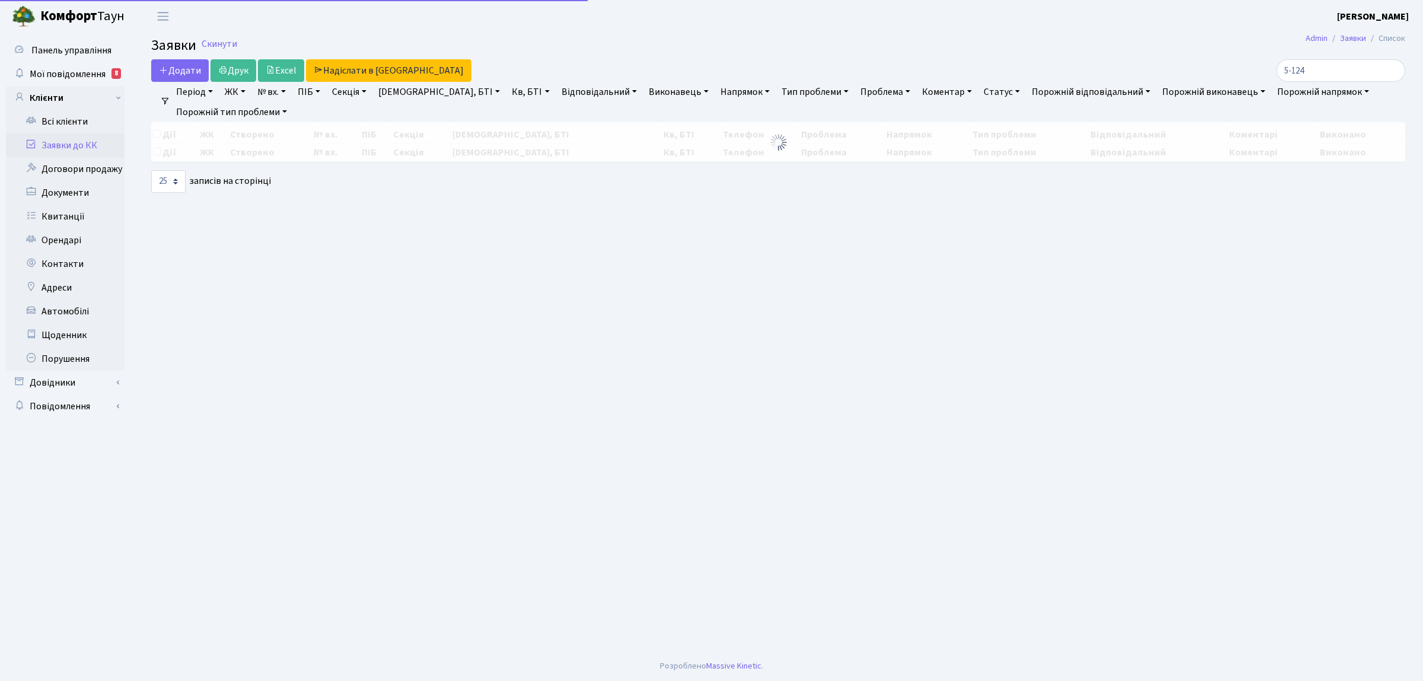
select select "25"
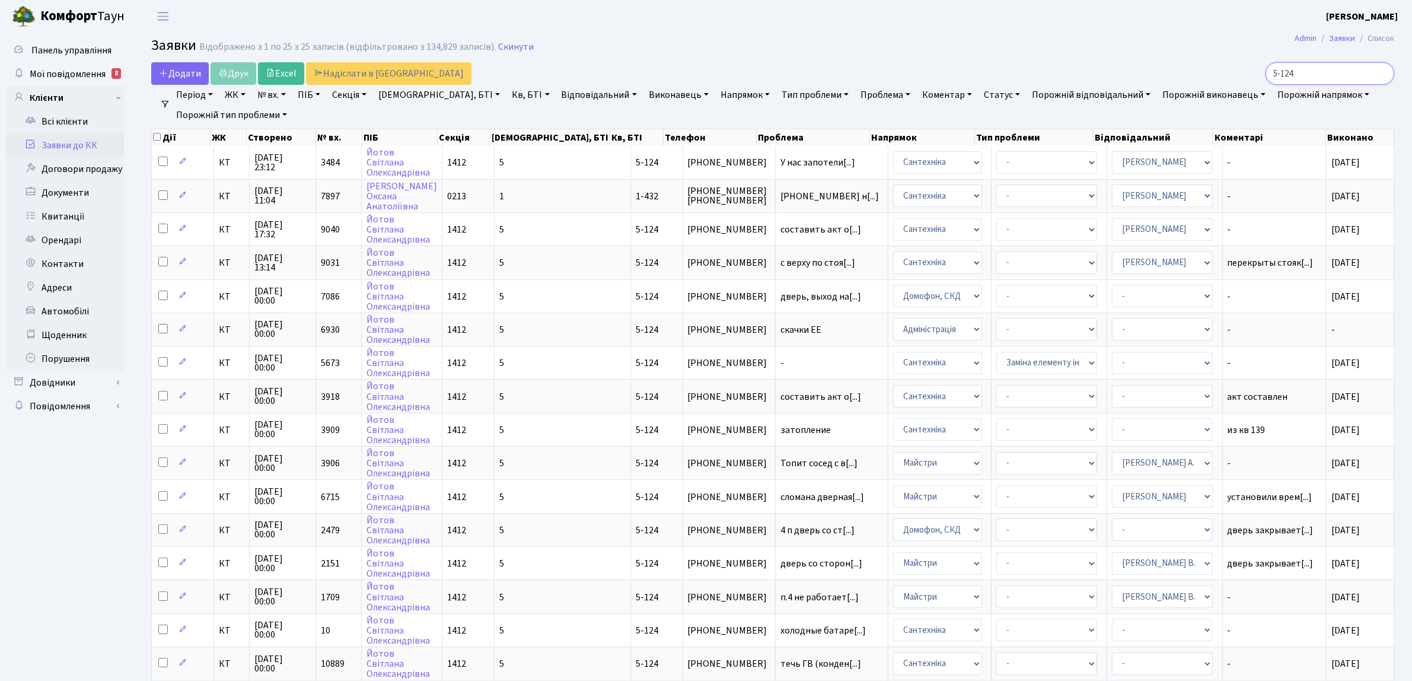
click at [1382, 70] on input "5-124" at bounding box center [1330, 73] width 129 height 23
